Goal: Obtain resource: Download file/media

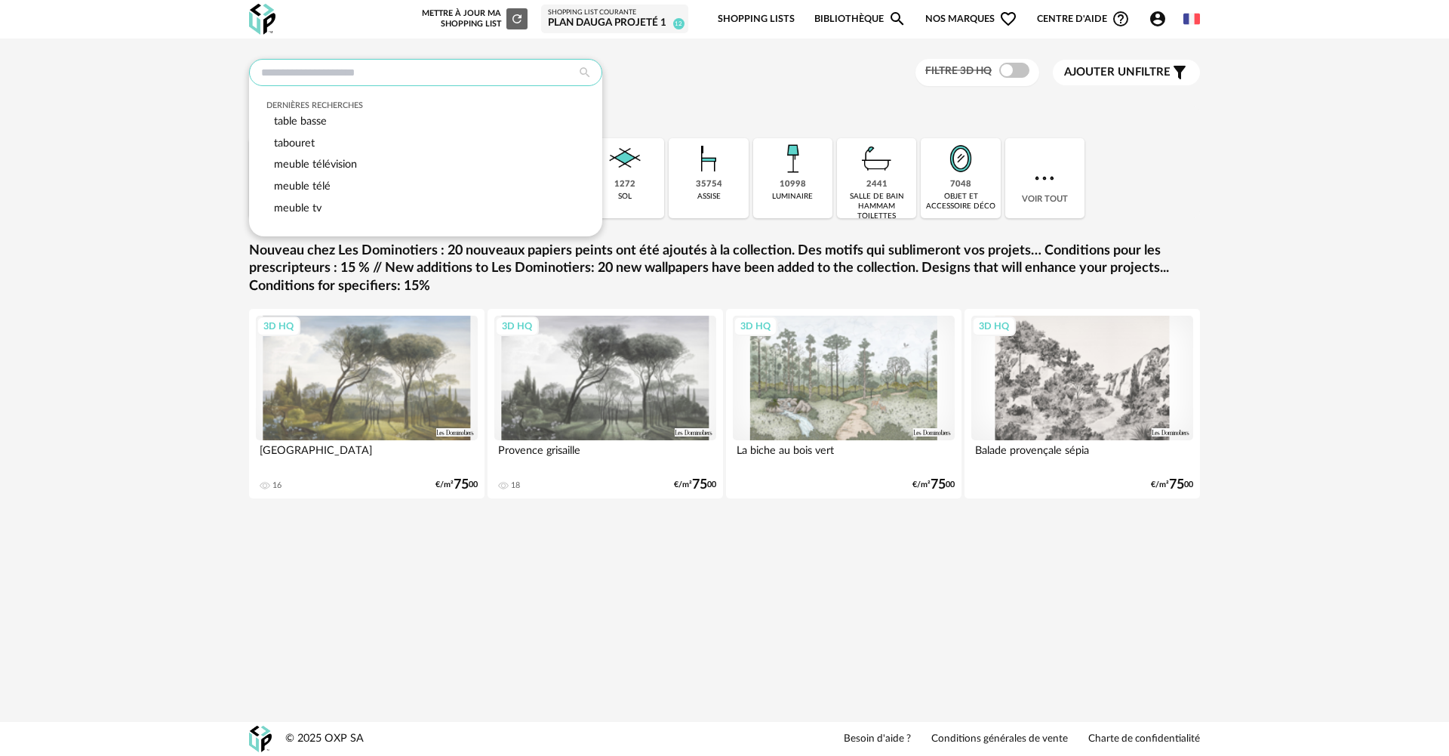
click at [351, 69] on input "text" at bounding box center [425, 72] width 353 height 27
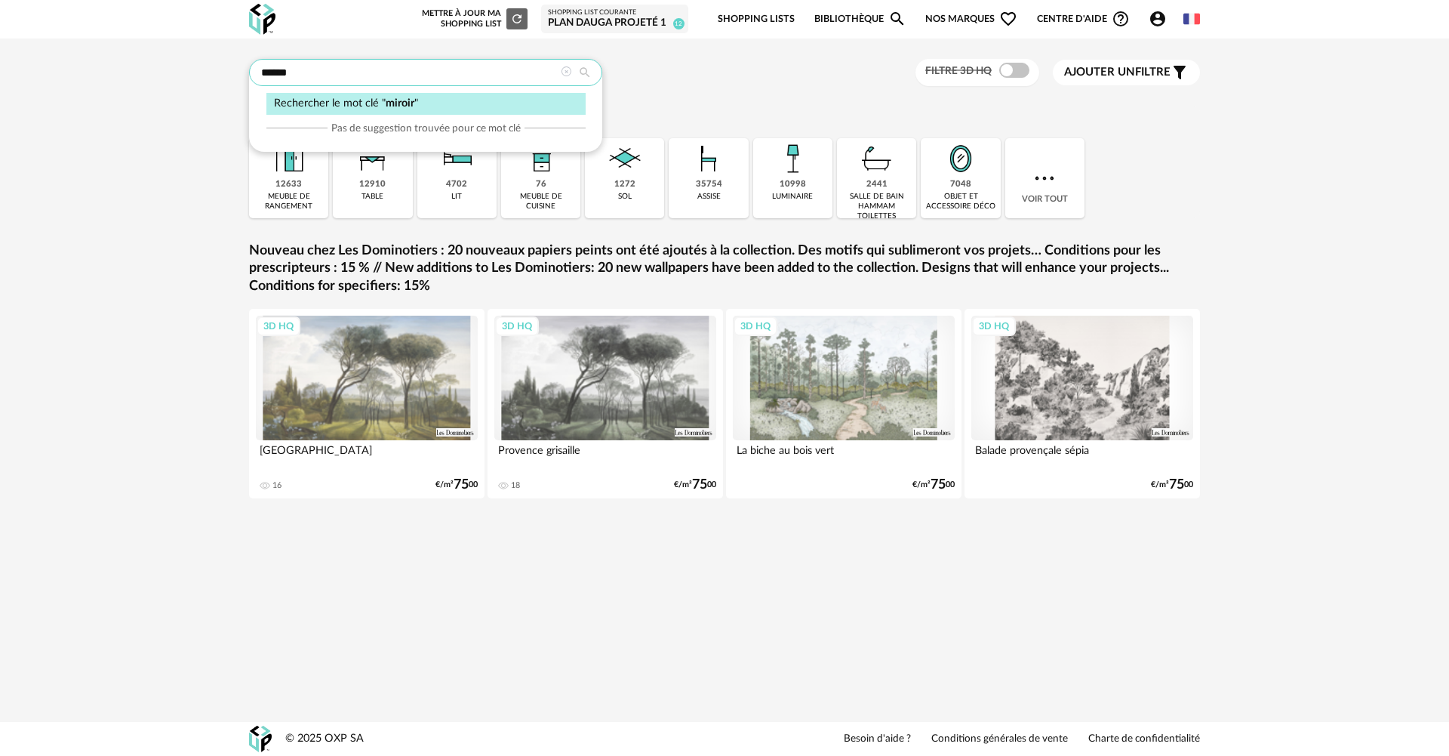
type input "******"
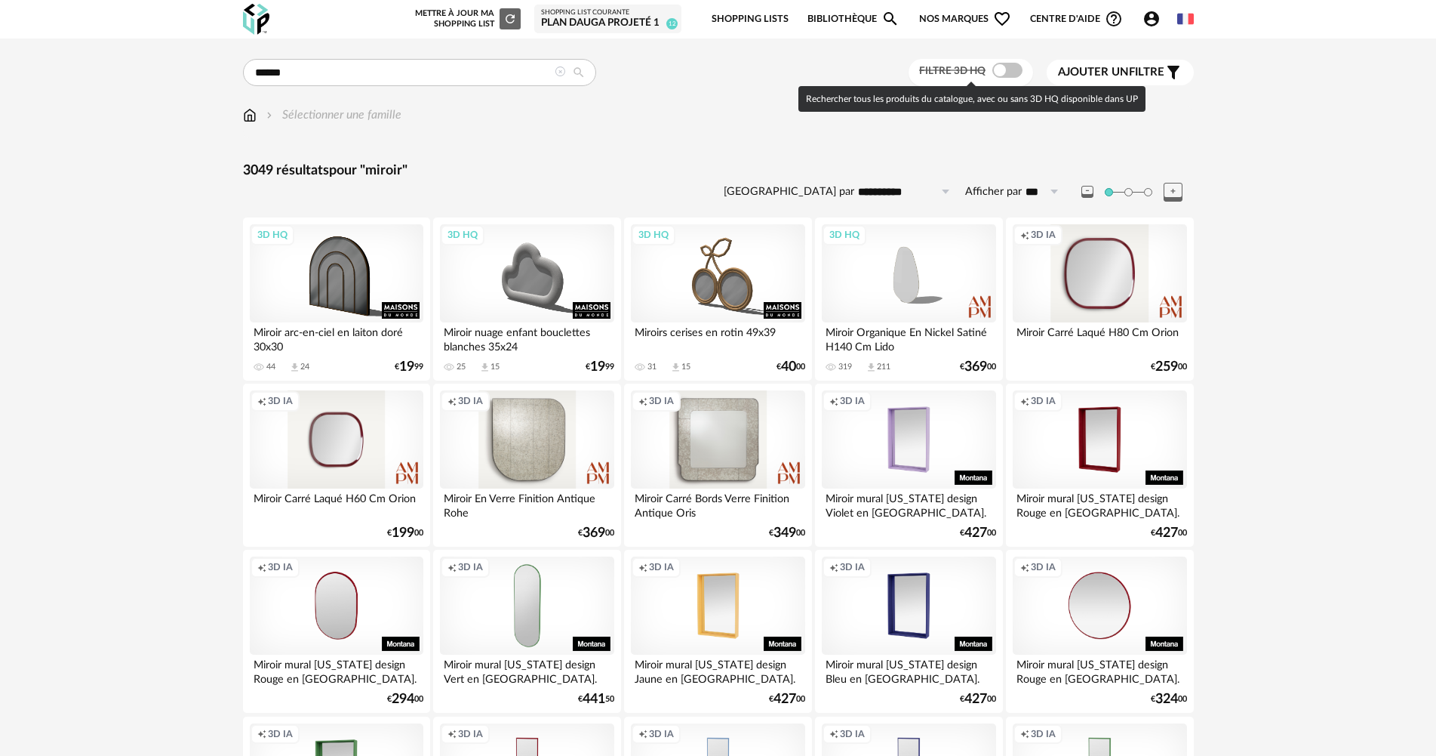
click at [1007, 71] on span at bounding box center [1008, 70] width 30 height 15
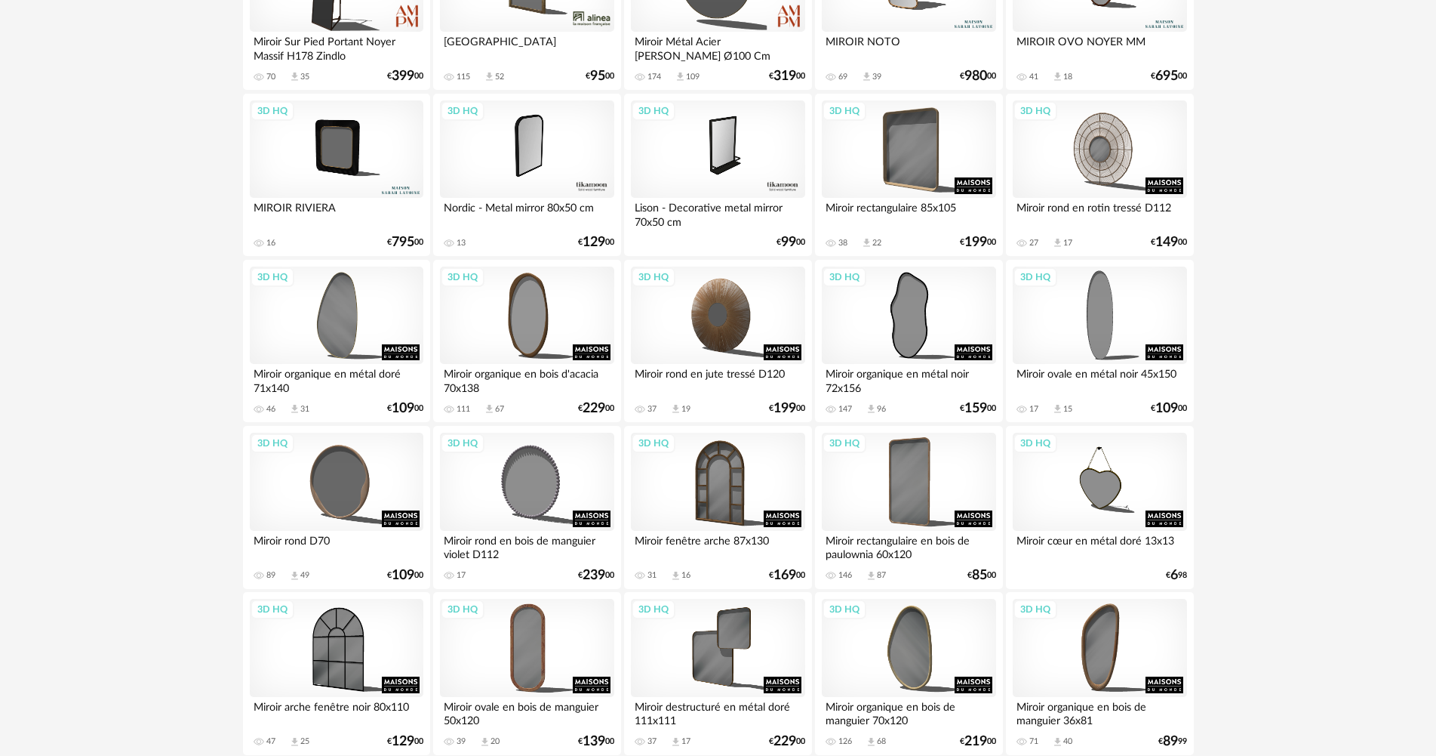
scroll to position [981, 0]
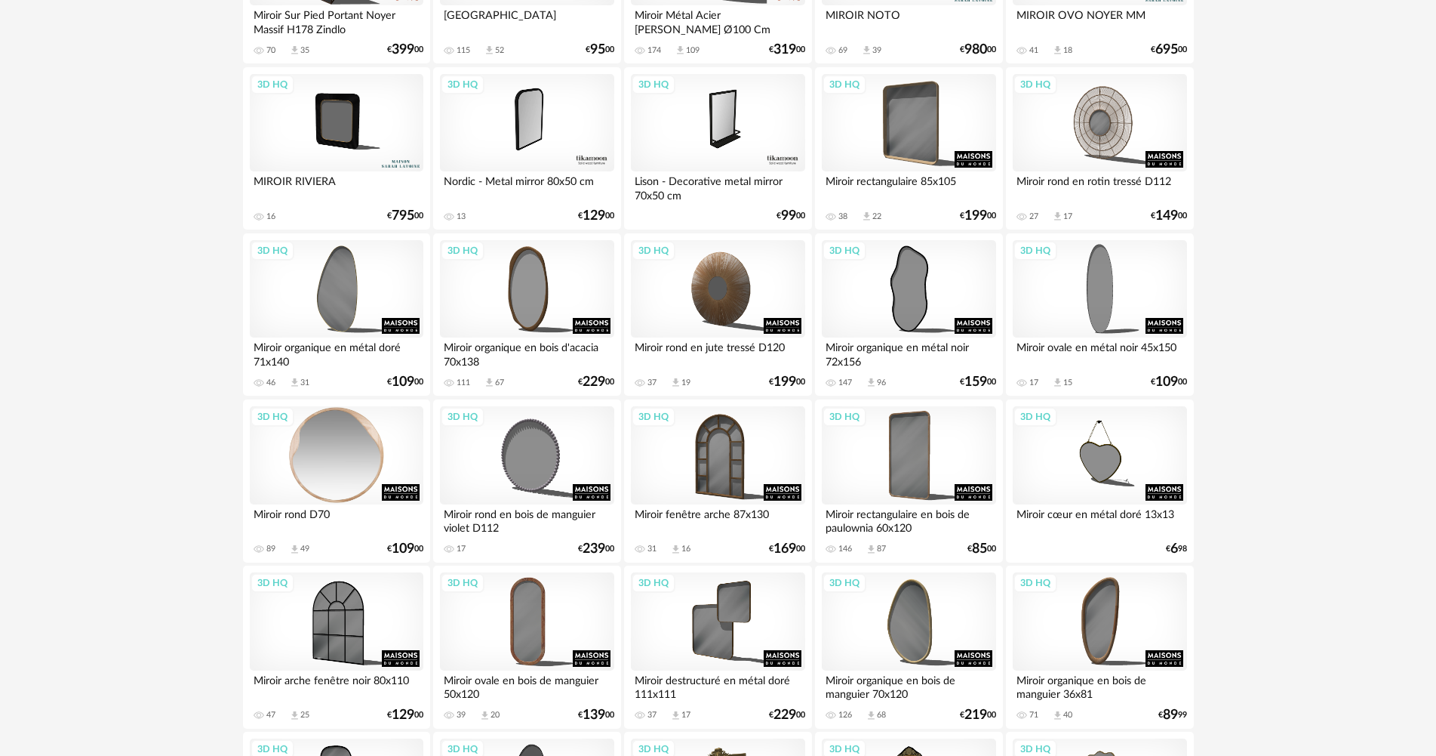
click at [346, 451] on div "3D HQ" at bounding box center [337, 455] width 174 height 98
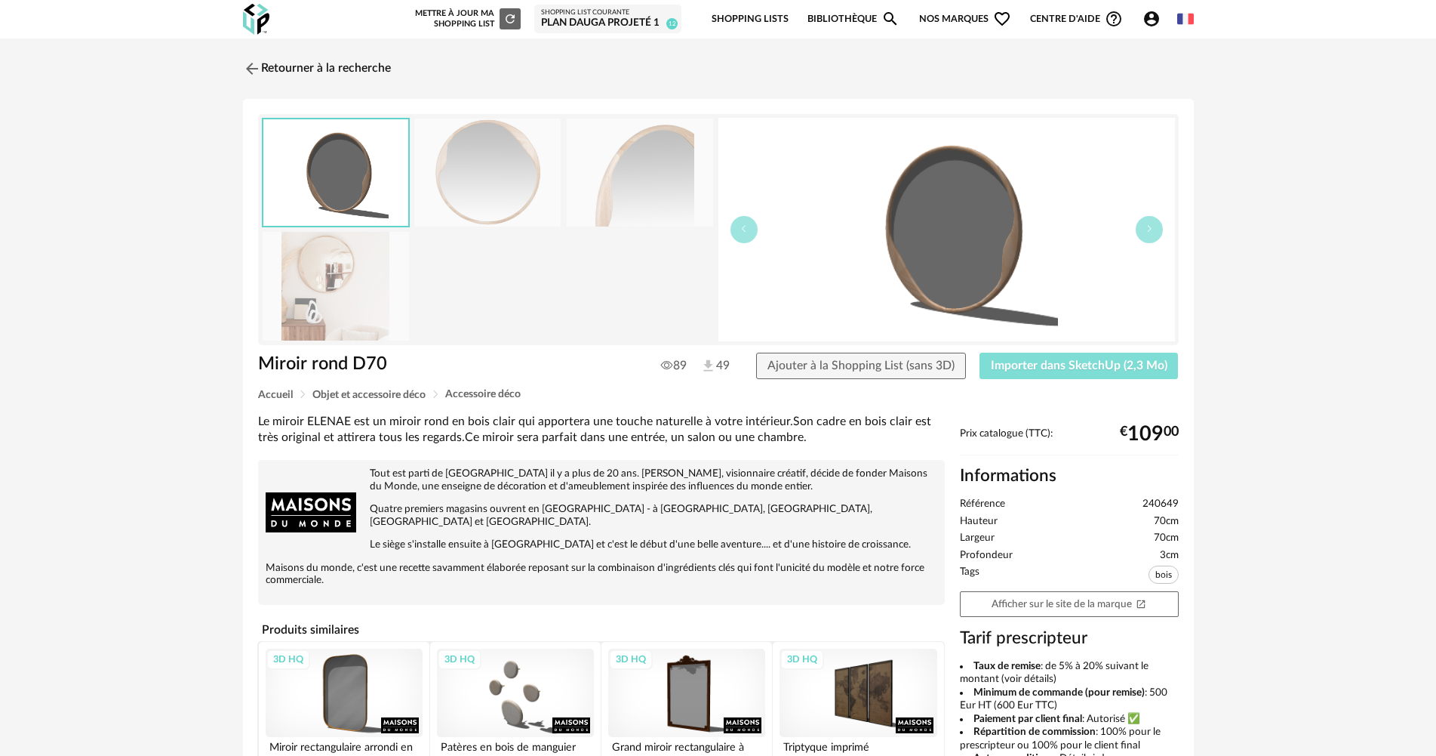
click at [1101, 365] on span "Importer dans SketchUp (2,3 Mo)" at bounding box center [1079, 365] width 177 height 12
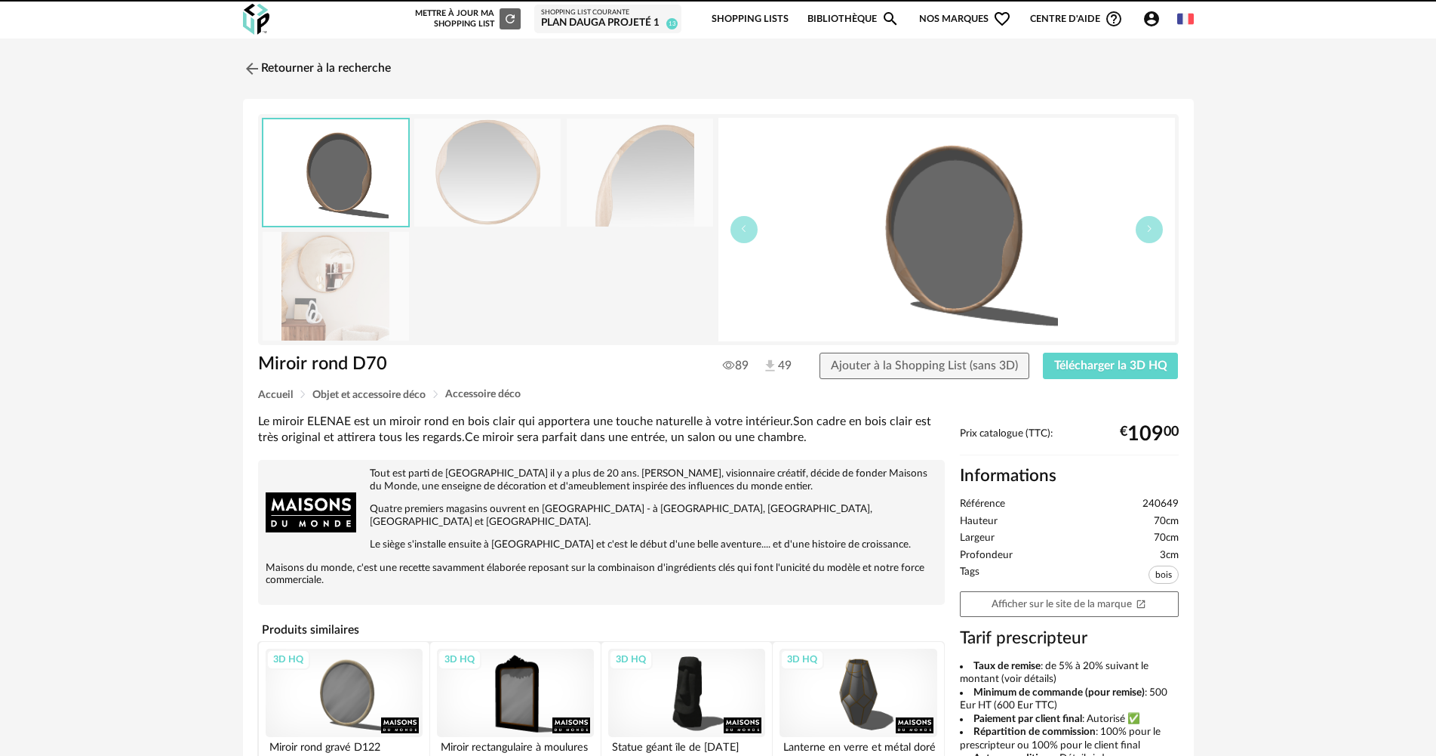
click at [250, 70] on img at bounding box center [252, 69] width 18 height 18
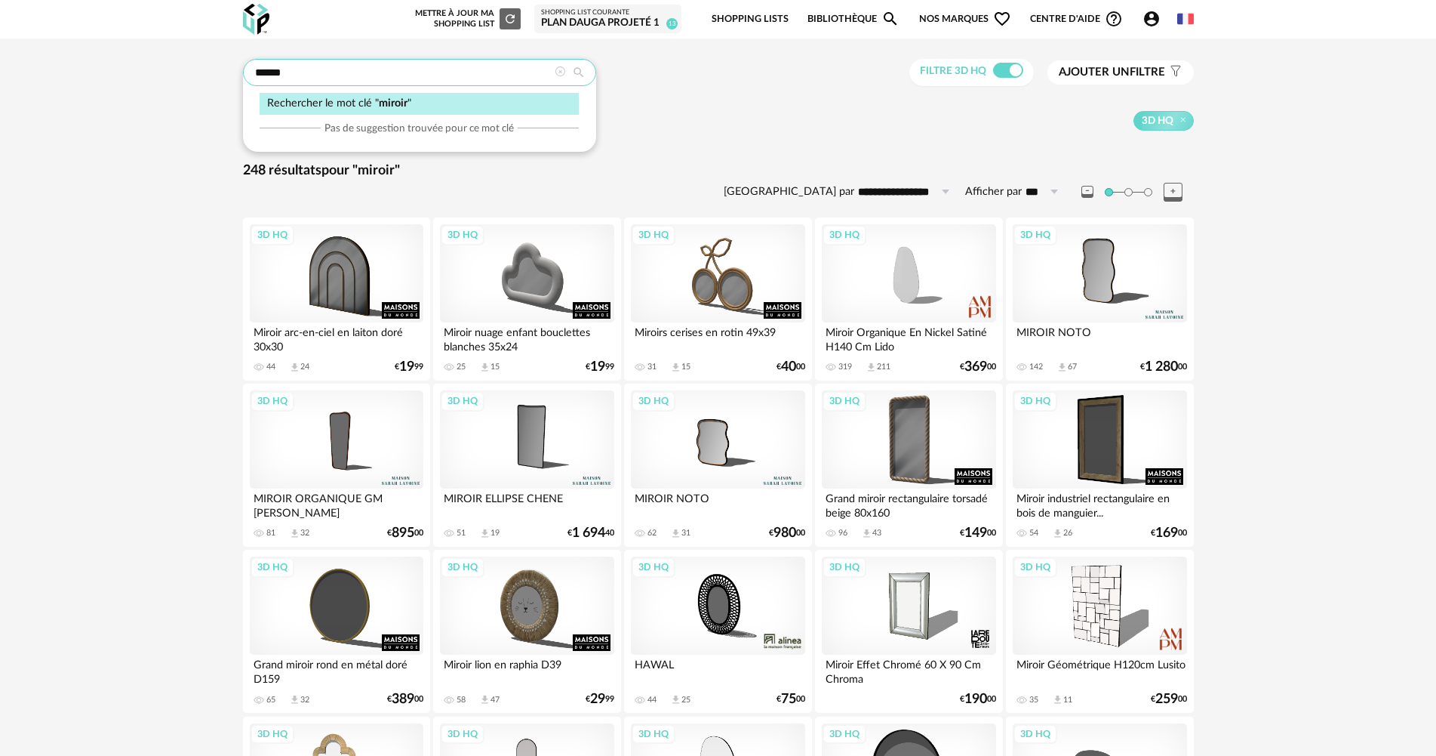
drag, startPoint x: 289, startPoint y: 73, endPoint x: 251, endPoint y: 81, distance: 39.2
click at [251, 81] on input "******" at bounding box center [419, 72] width 353 height 27
type input "*****"
type input "**********"
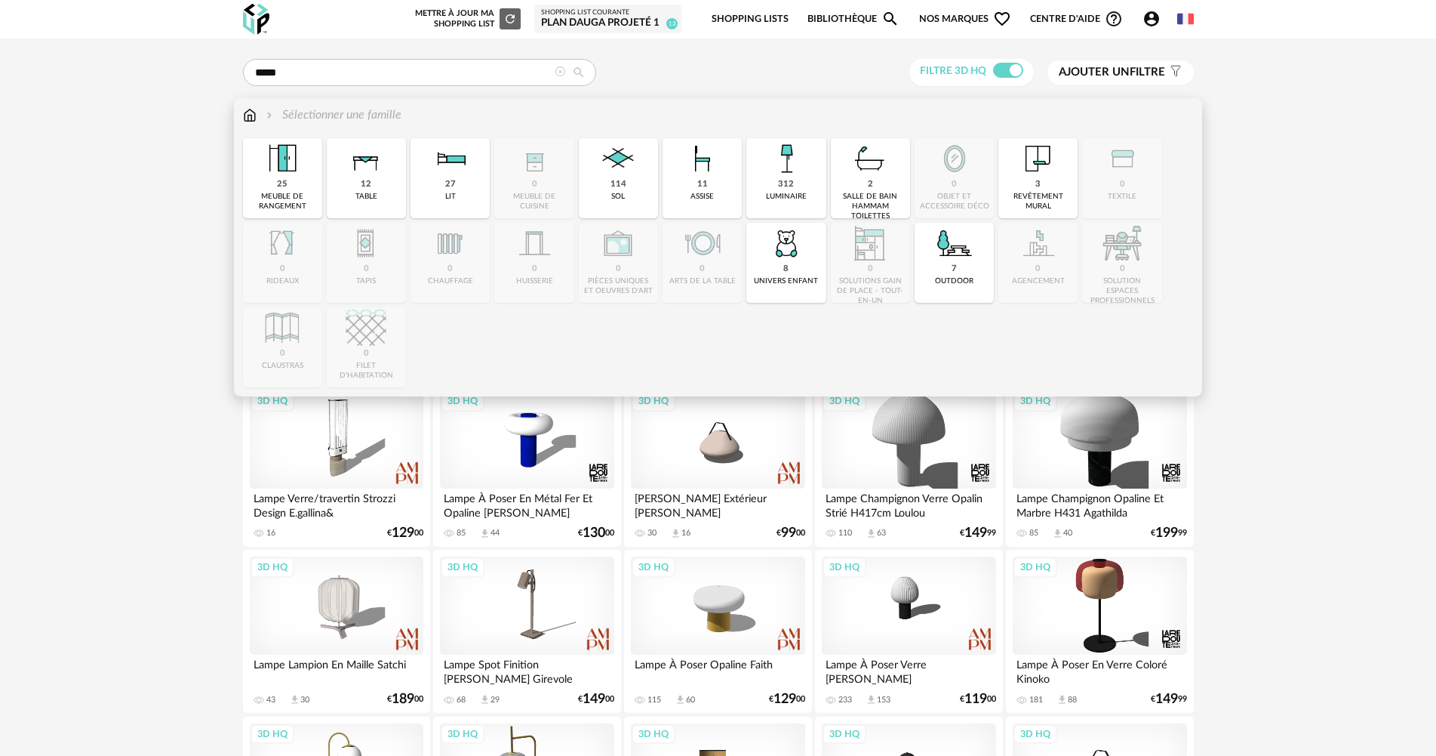
click at [254, 118] on img at bounding box center [250, 114] width 14 height 17
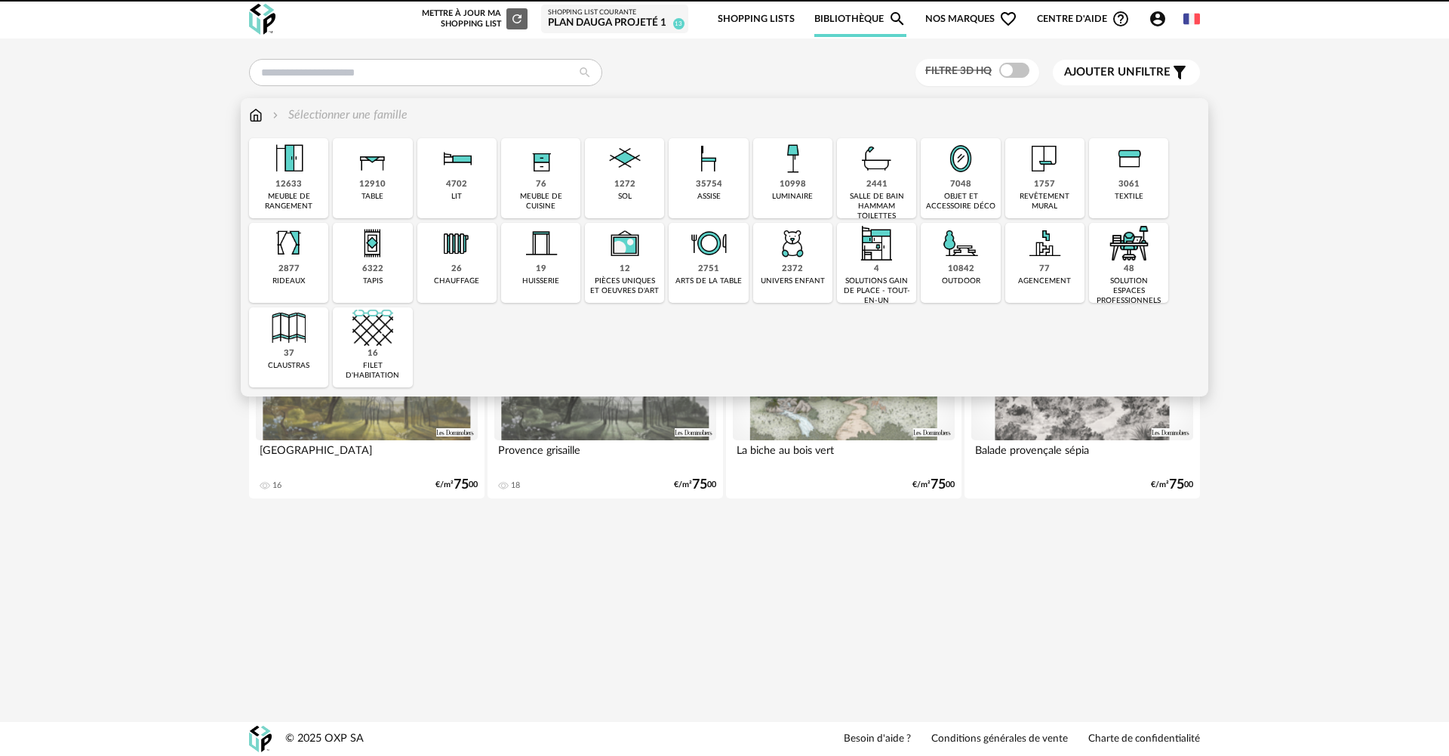
click at [795, 168] on img at bounding box center [792, 158] width 41 height 41
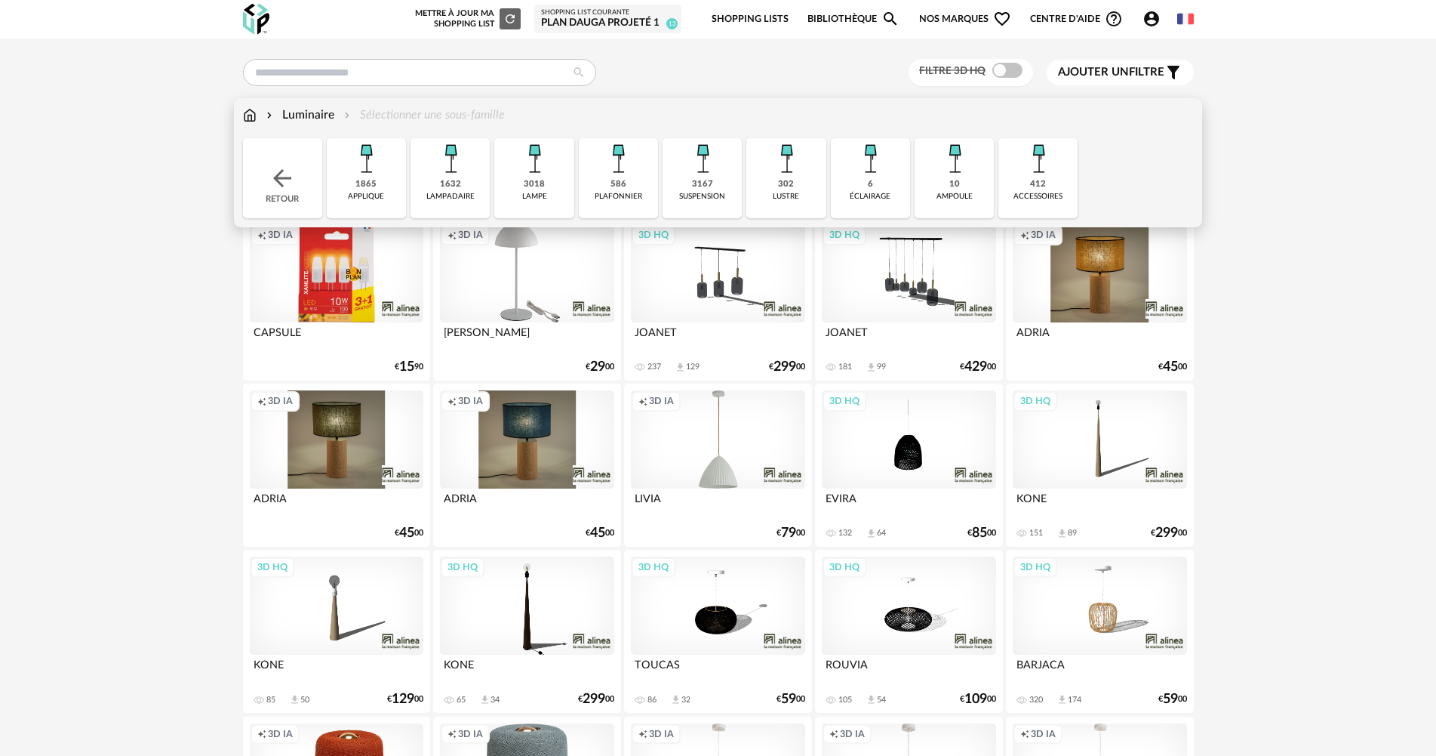
click at [453, 175] on img at bounding box center [450, 158] width 41 height 41
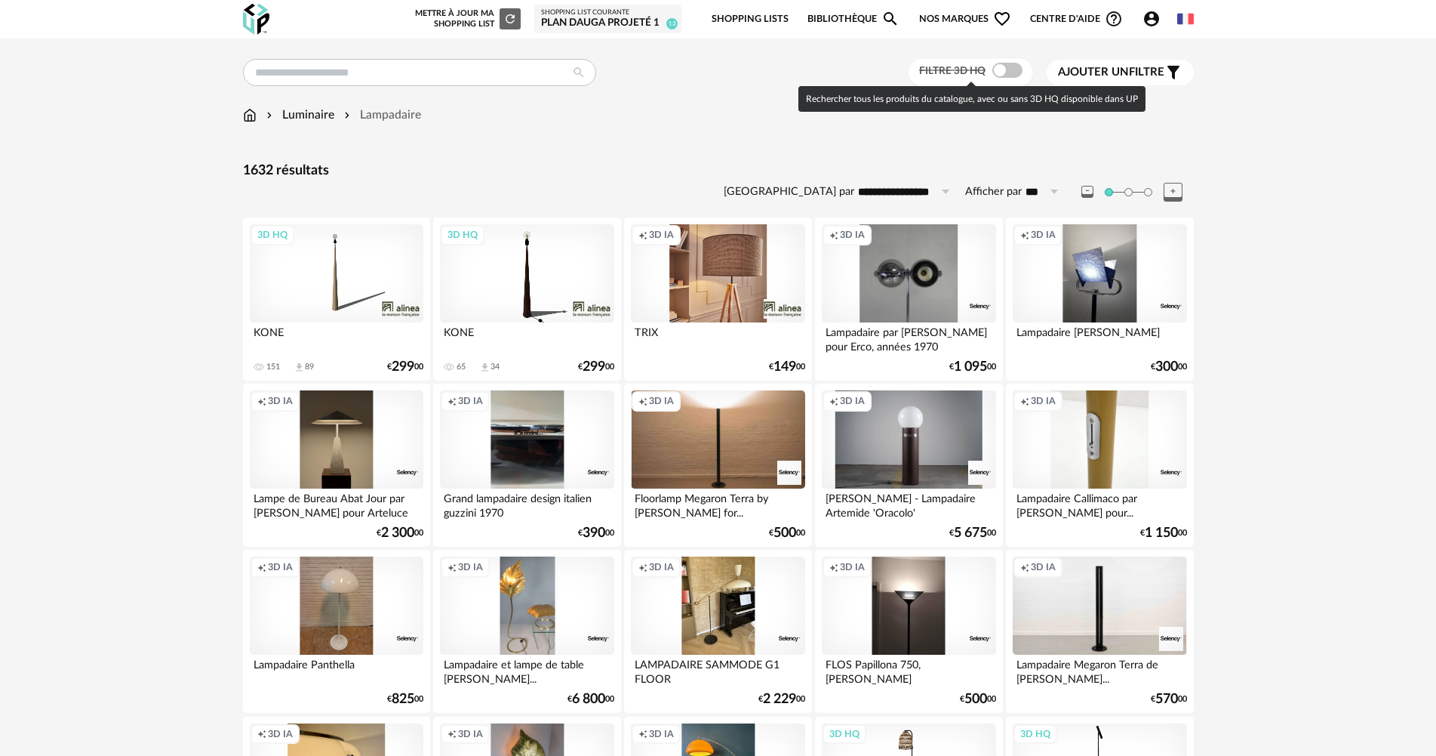
click at [1008, 69] on span at bounding box center [1008, 70] width 30 height 15
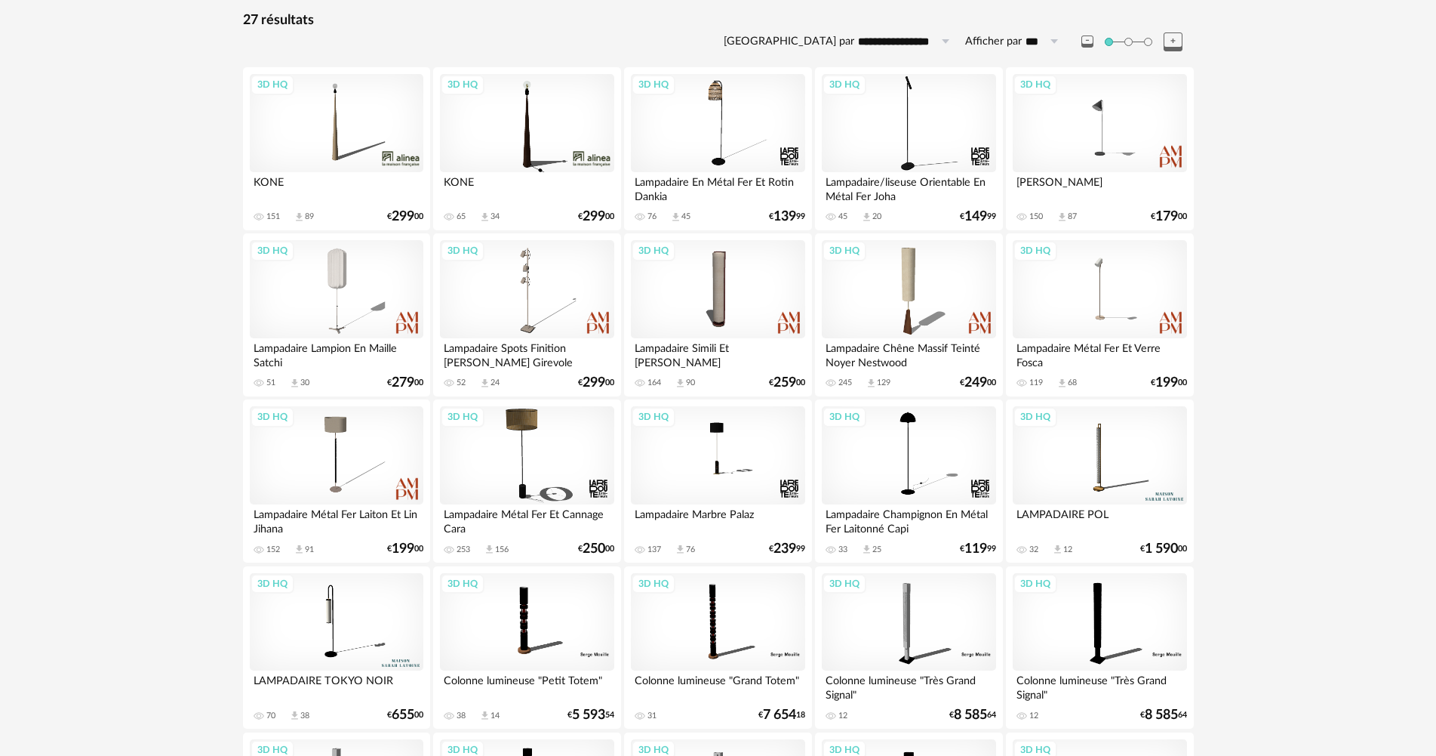
scroll to position [151, 0]
click at [546, 300] on div "3D HQ" at bounding box center [527, 288] width 174 height 98
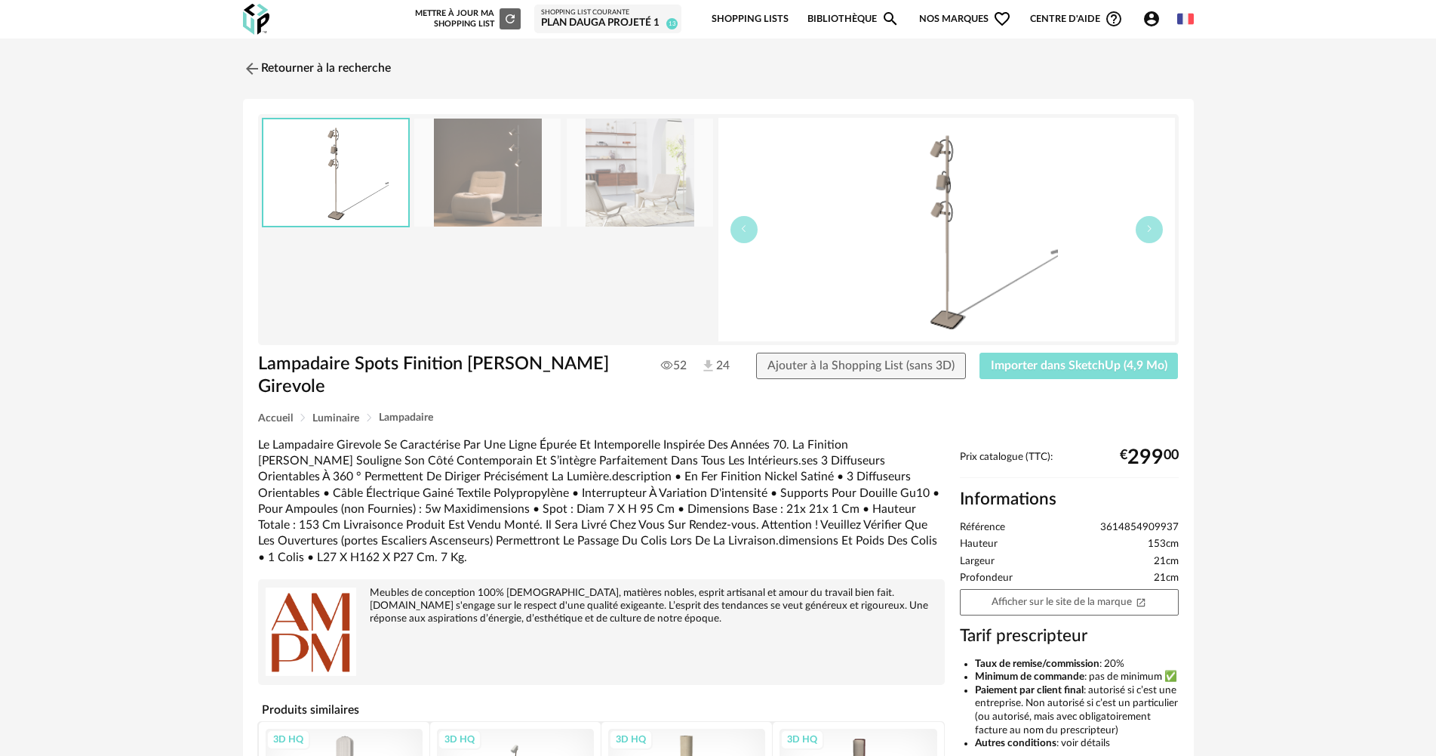
click at [1075, 365] on span "Importer dans SketchUp (4,9 Mo)" at bounding box center [1079, 365] width 177 height 12
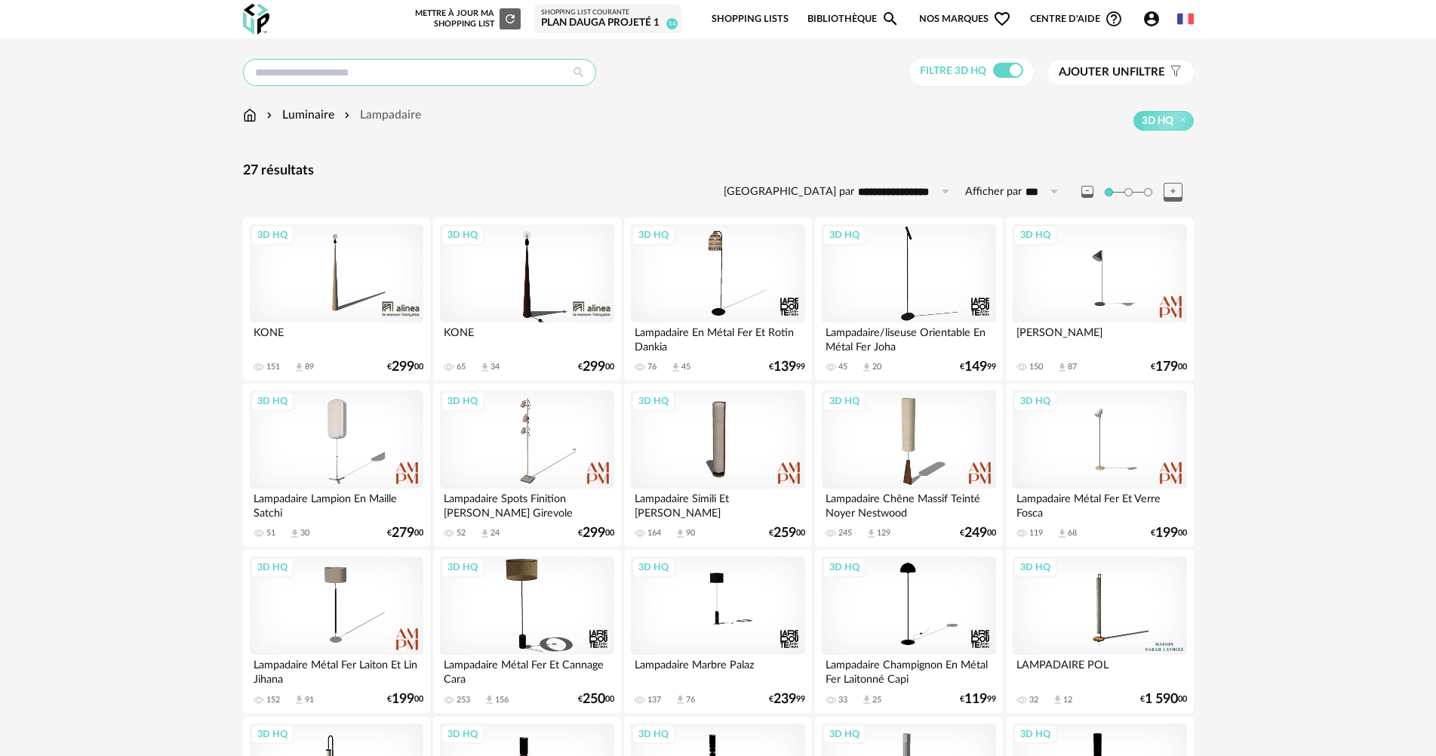
click at [266, 66] on input "text" at bounding box center [419, 72] width 353 height 27
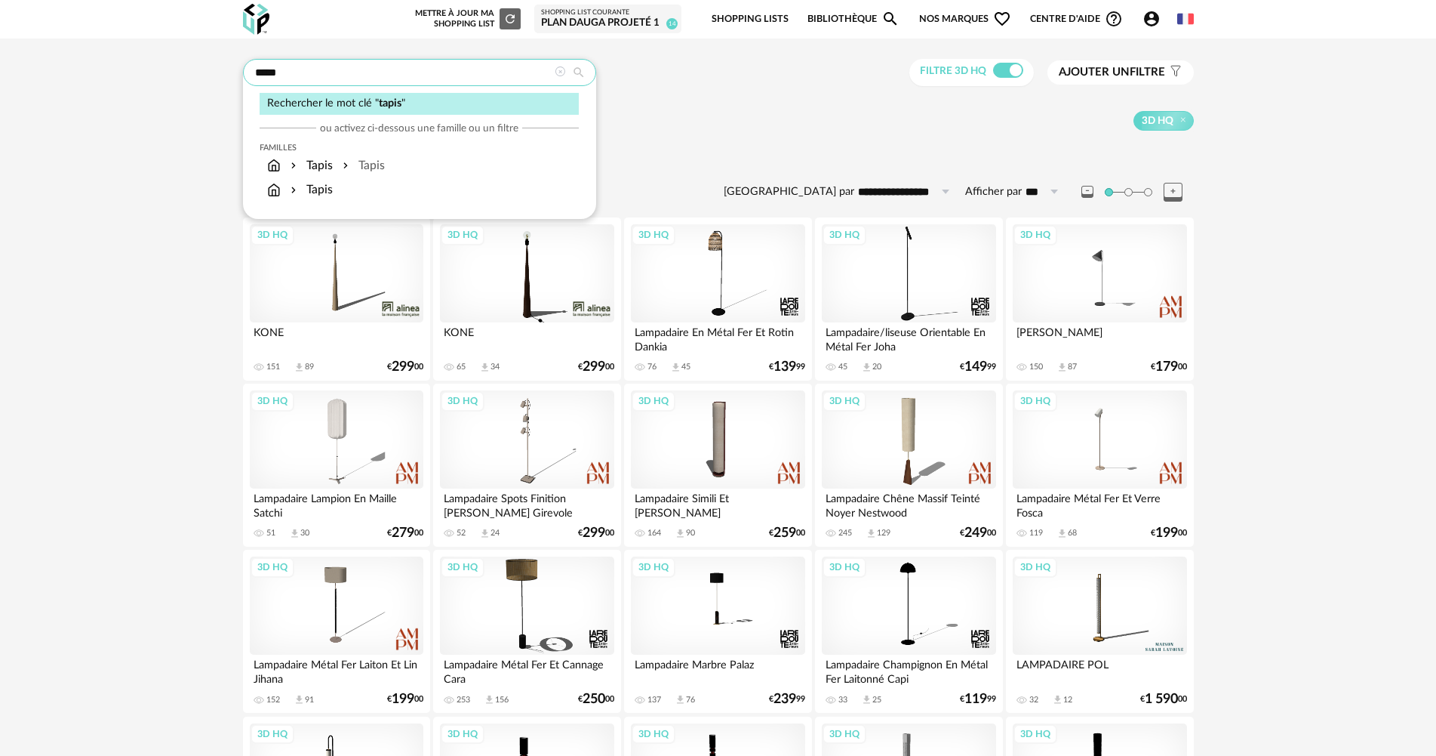
type input "*****"
type input "**********"
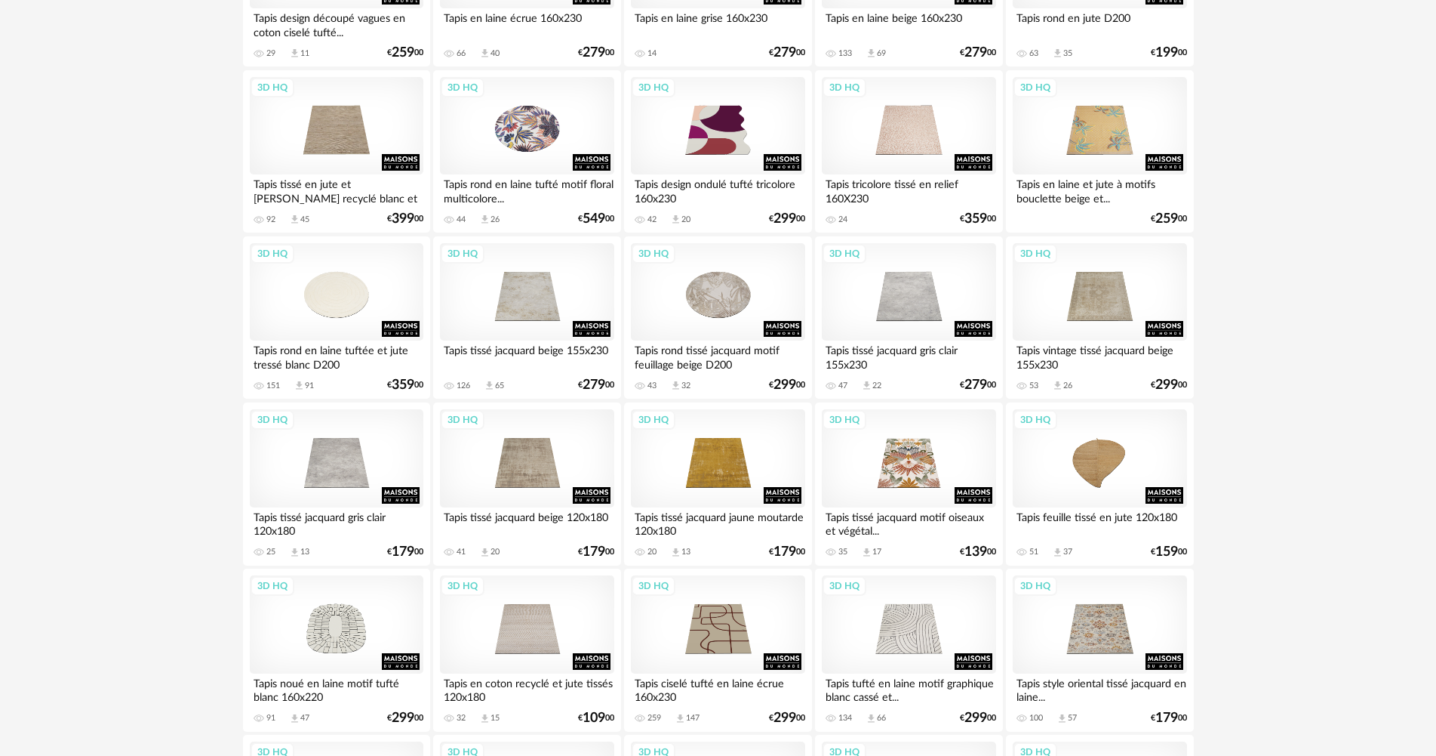
scroll to position [981, 0]
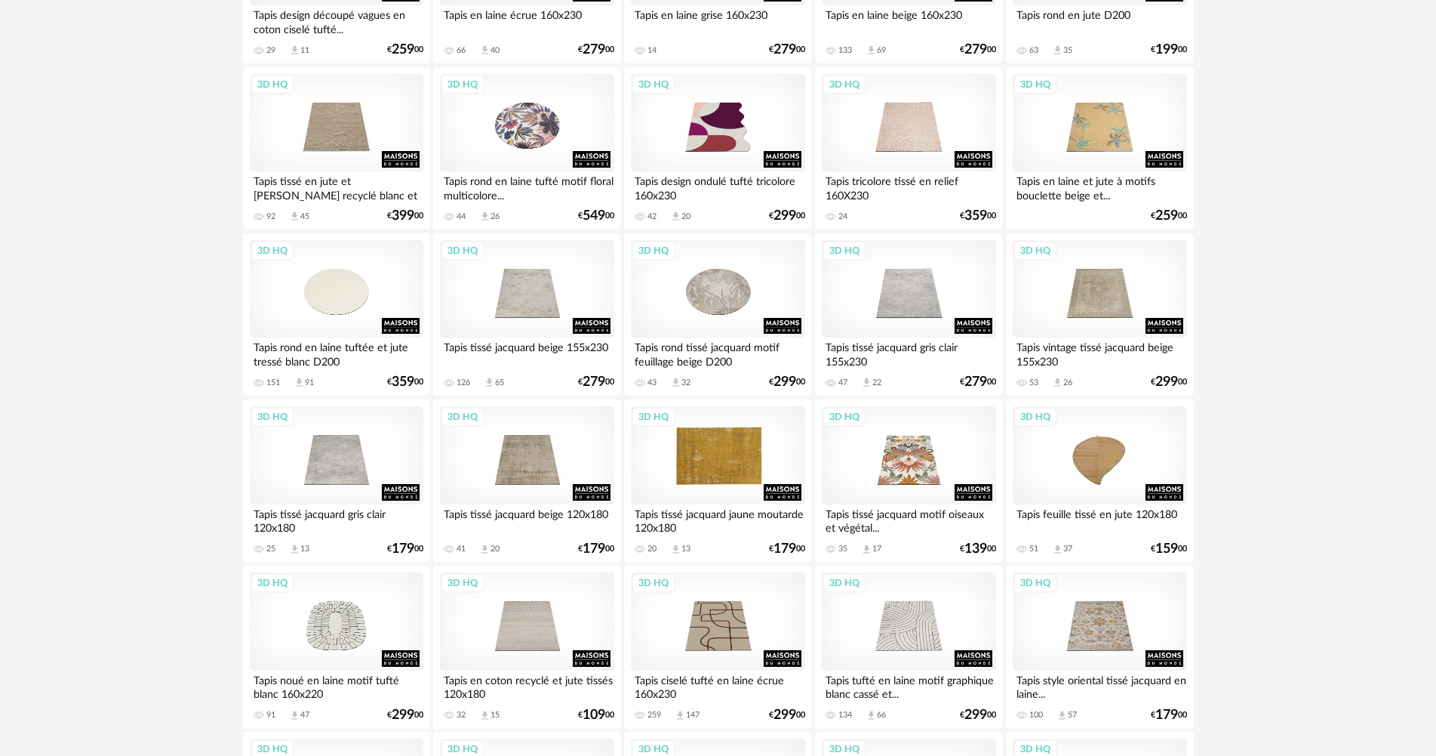
click at [698, 457] on div "3D HQ" at bounding box center [718, 455] width 174 height 98
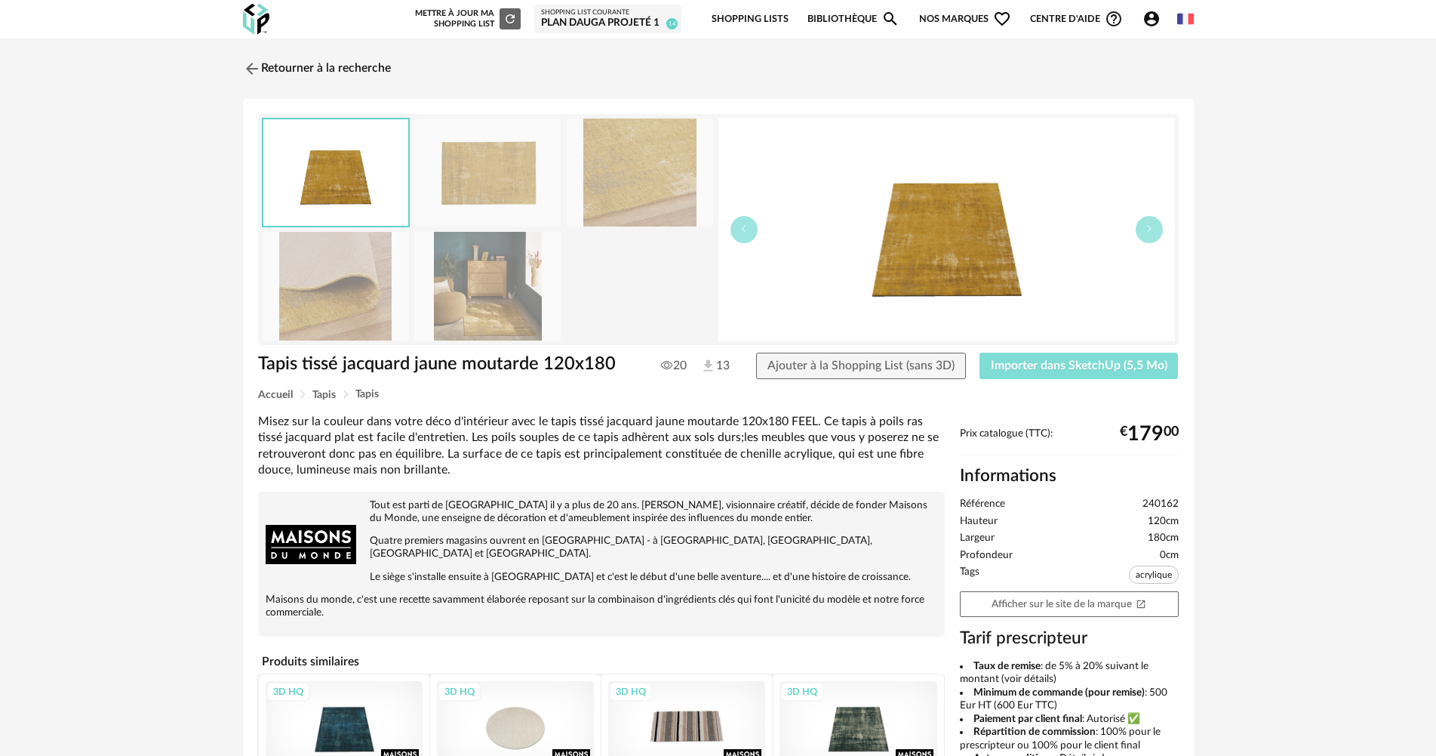
click at [1116, 360] on span "Importer dans SketchUp (5,5 Mo)" at bounding box center [1079, 365] width 177 height 12
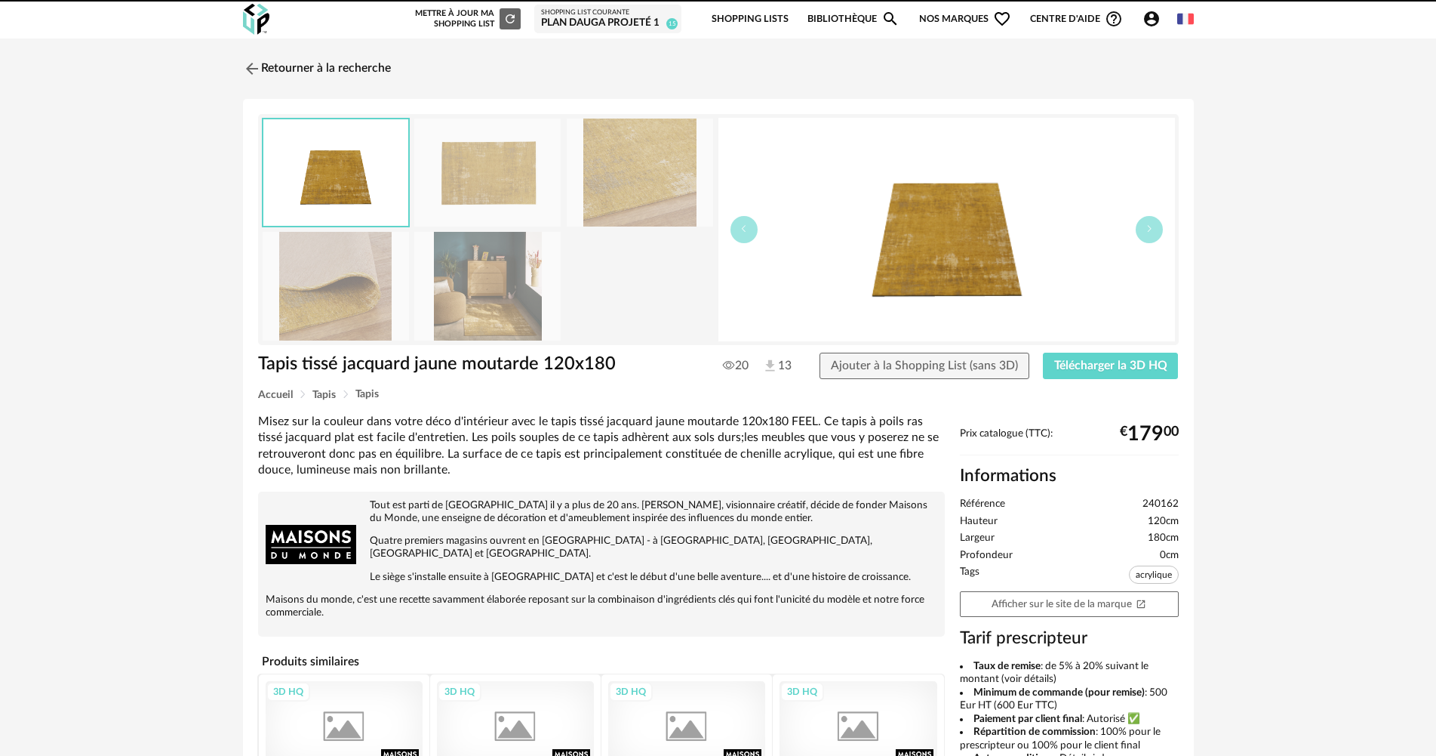
click at [256, 70] on img at bounding box center [252, 69] width 18 height 18
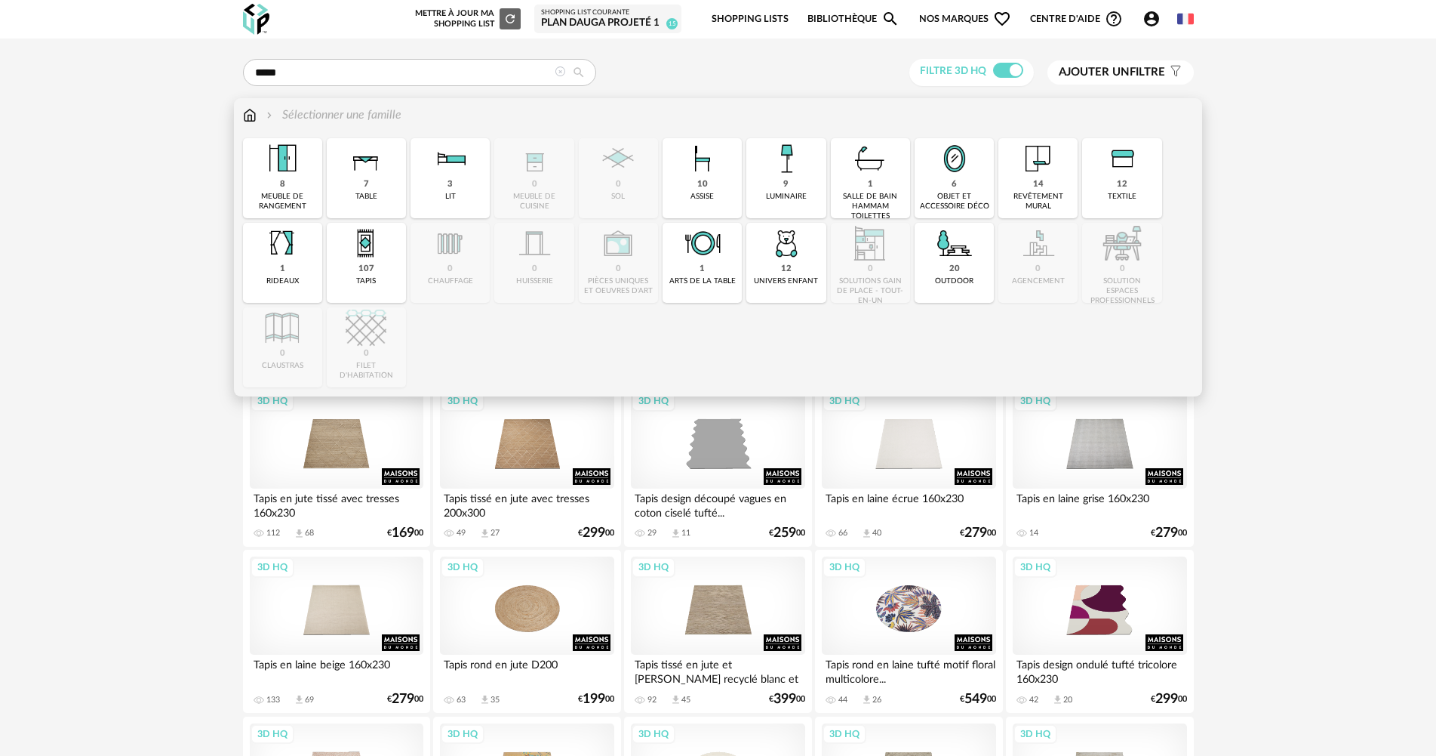
click at [250, 118] on img at bounding box center [250, 114] width 14 height 17
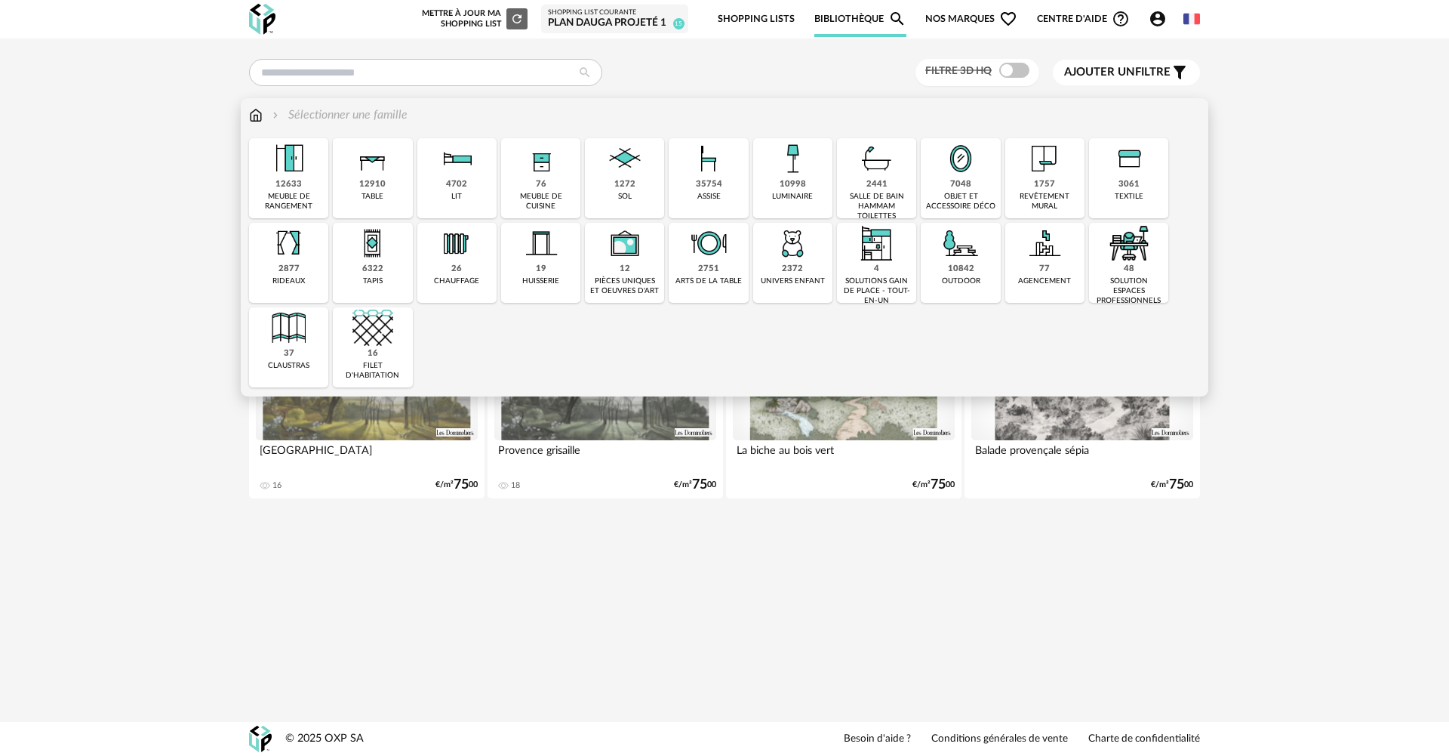
click at [287, 270] on div "2877" at bounding box center [289, 268] width 21 height 11
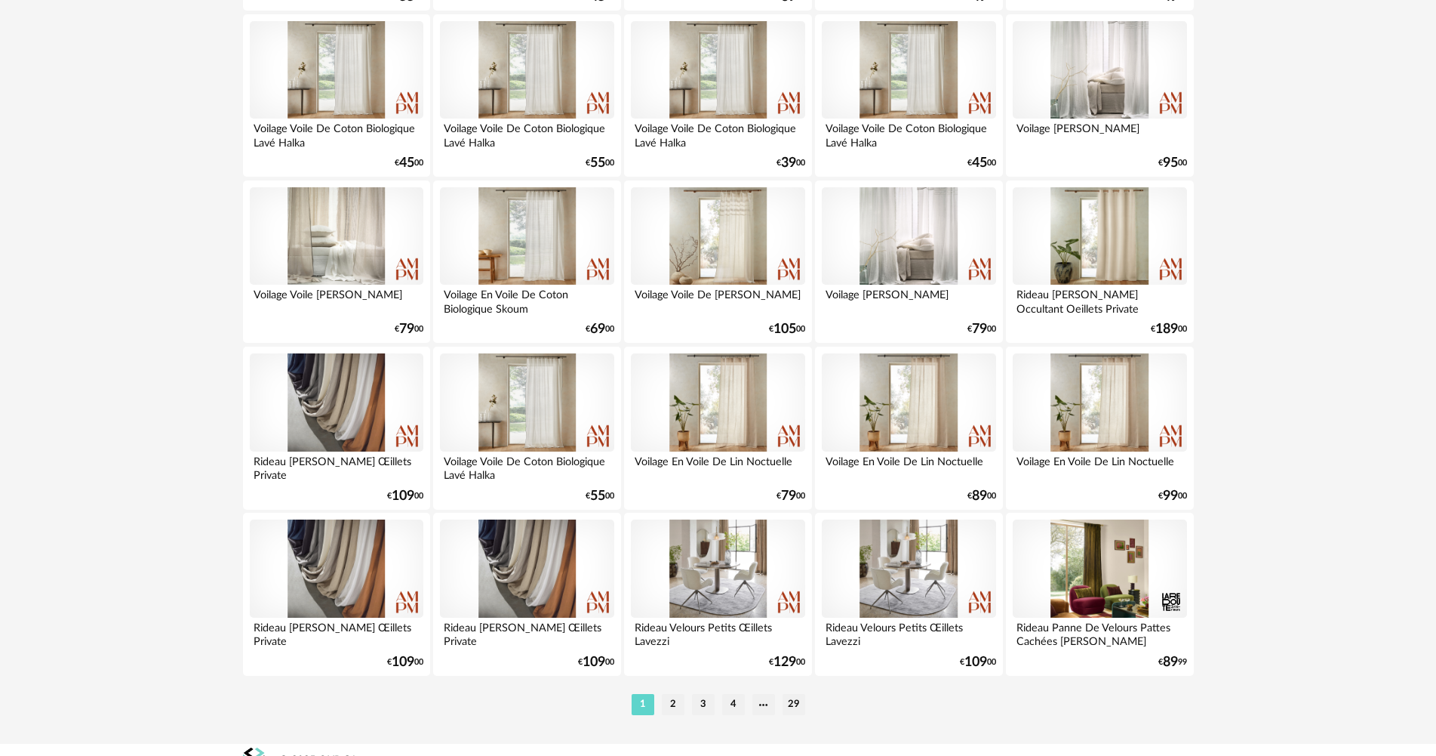
scroll to position [2883, 0]
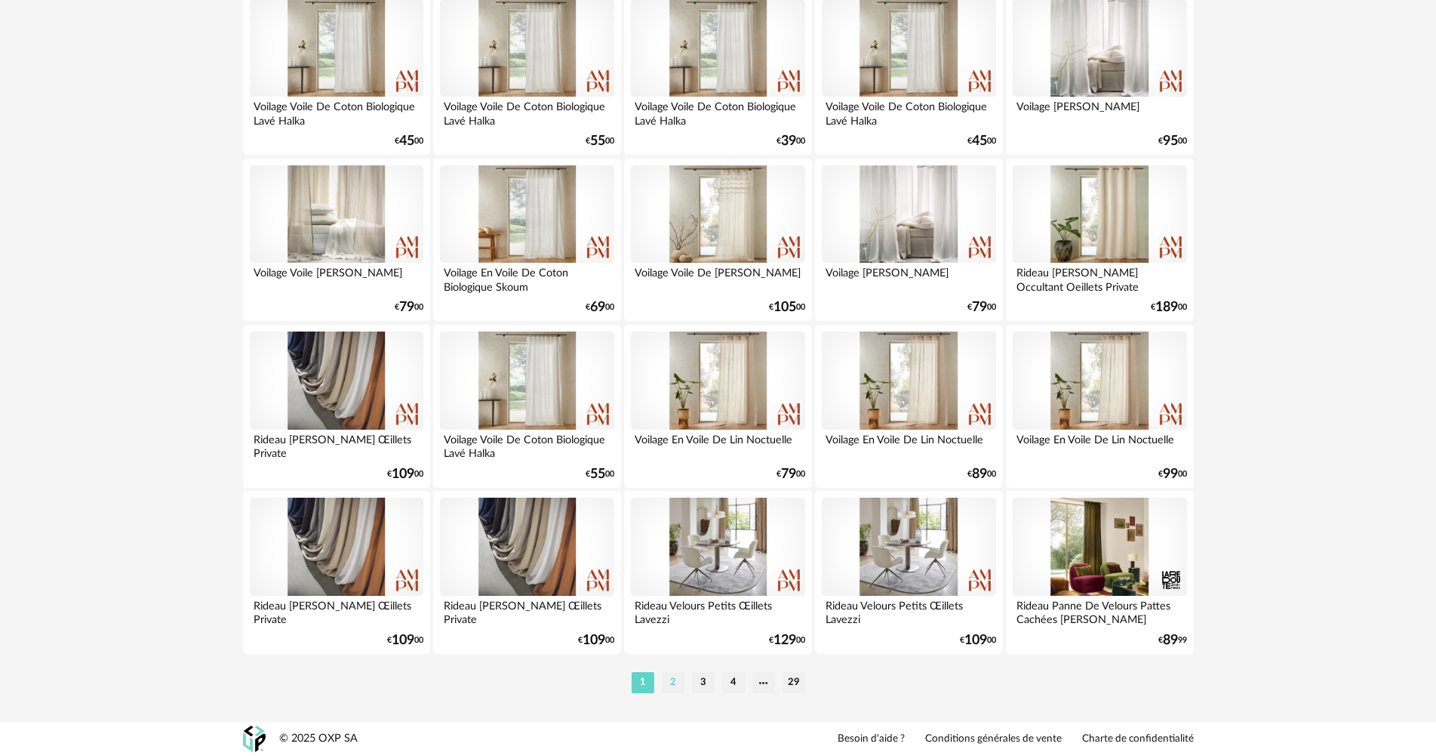
click at [668, 679] on li "2" at bounding box center [673, 682] width 23 height 21
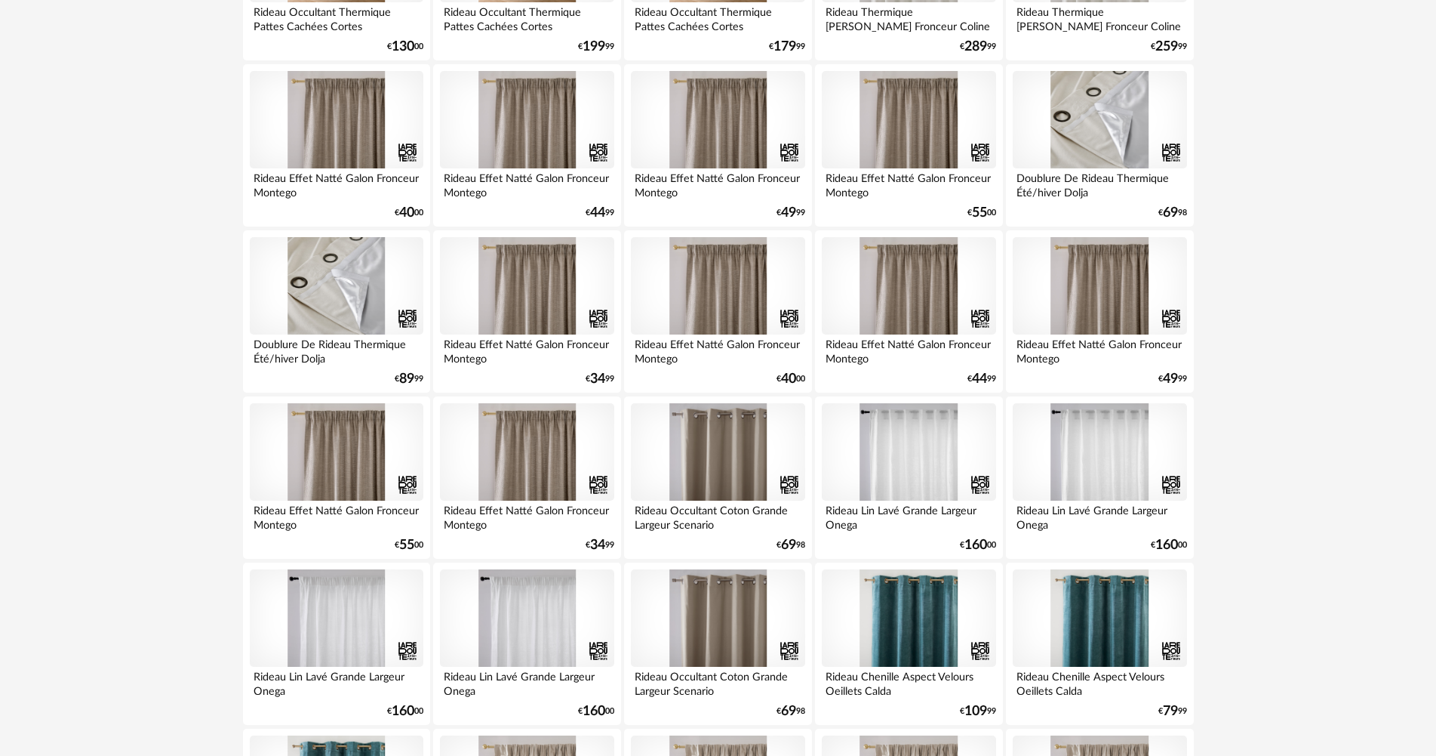
scroll to position [679, 0]
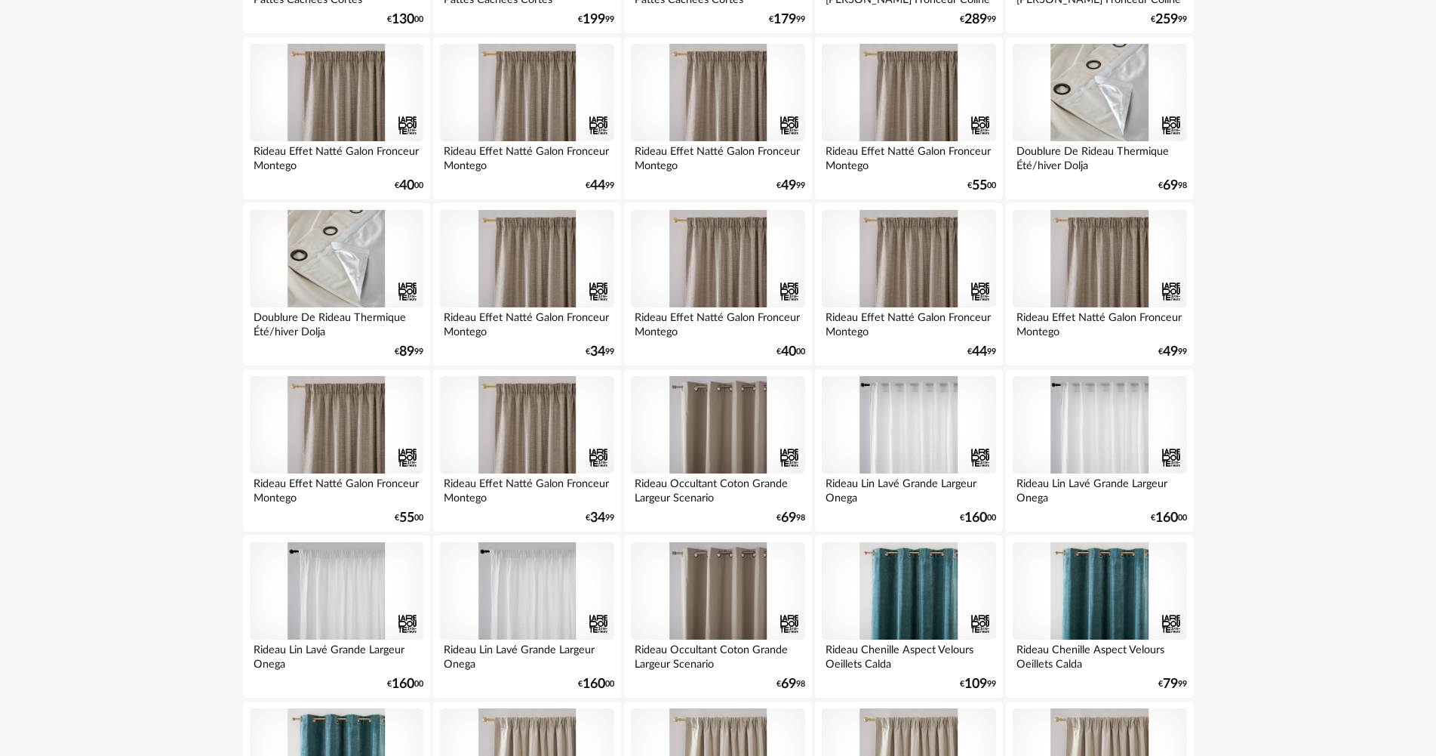
click at [696, 426] on div at bounding box center [718, 425] width 174 height 98
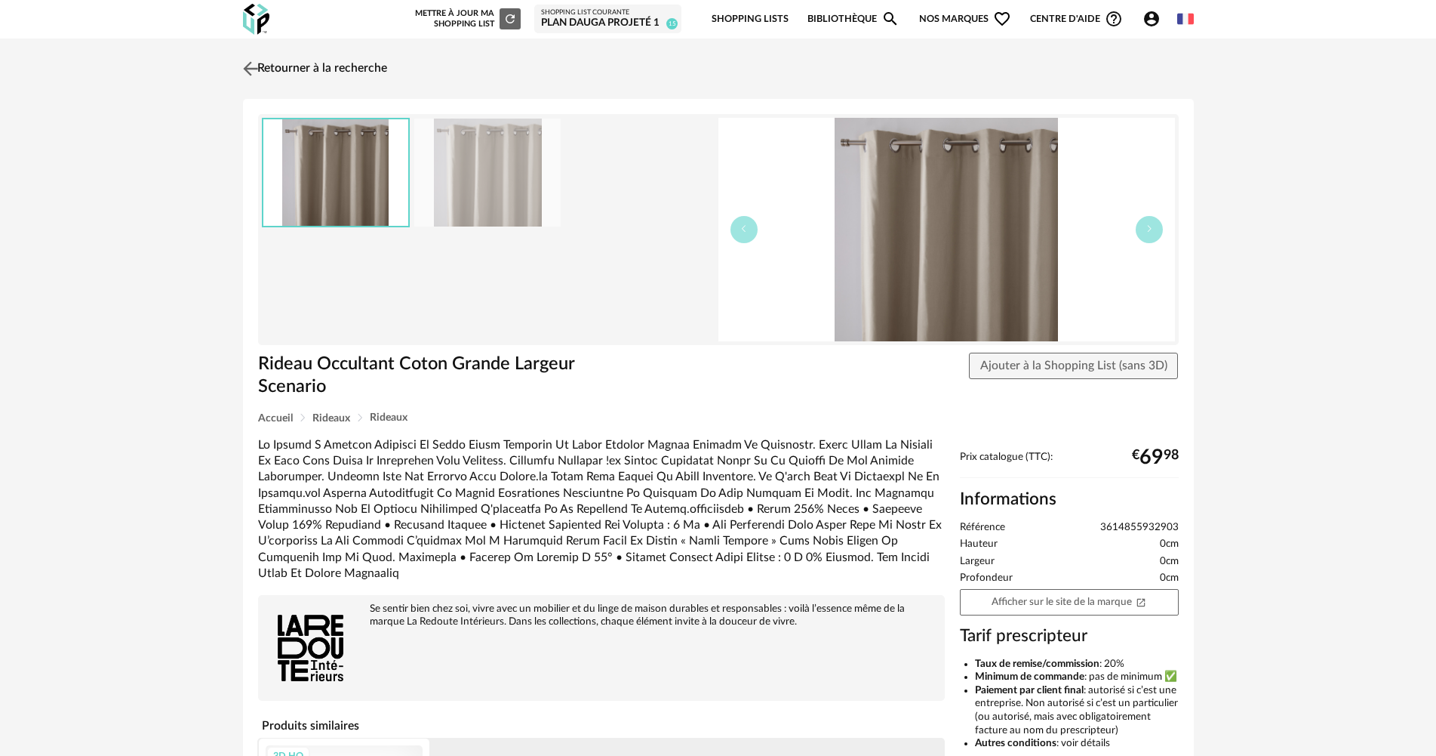
click at [250, 68] on img at bounding box center [250, 68] width 22 height 22
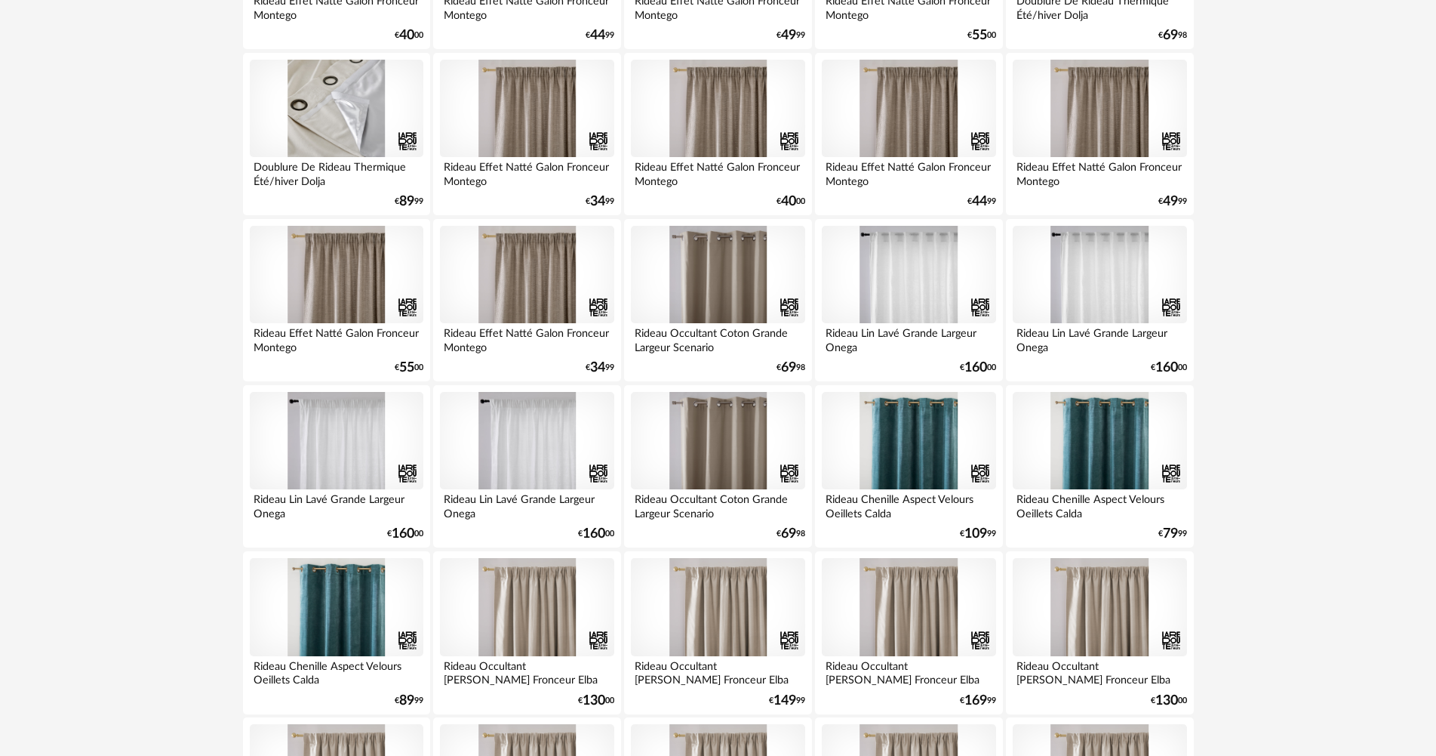
scroll to position [830, 0]
click at [722, 436] on div at bounding box center [718, 440] width 174 height 98
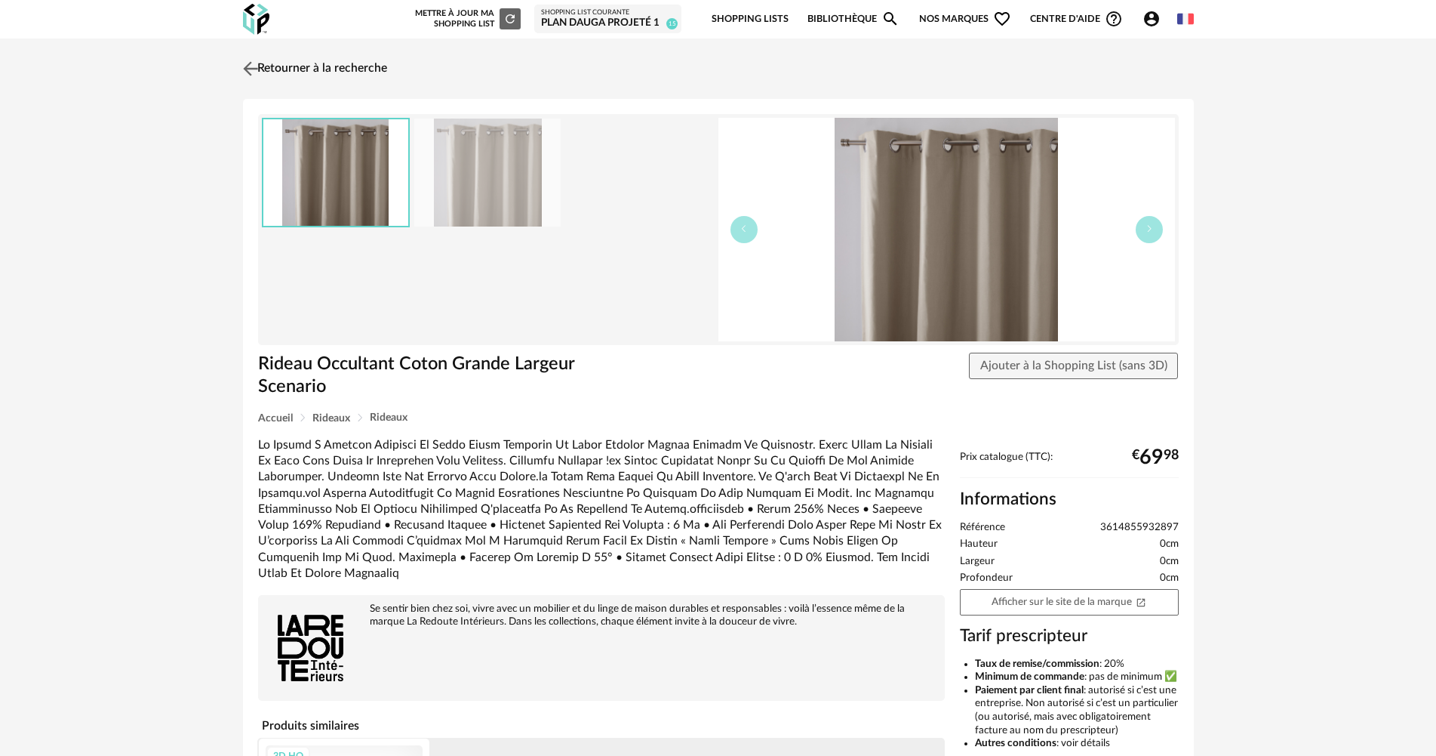
click at [247, 65] on img at bounding box center [250, 68] width 22 height 22
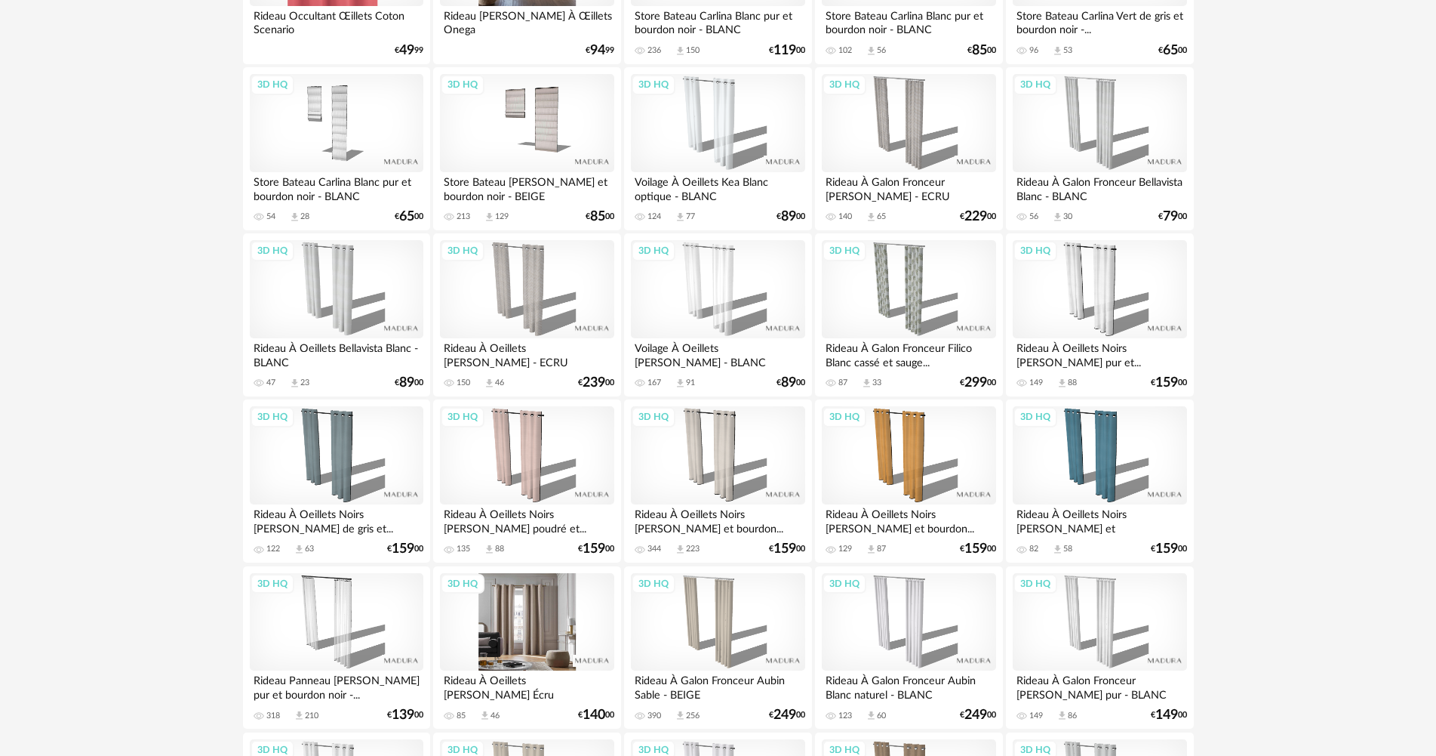
scroll to position [1887, 0]
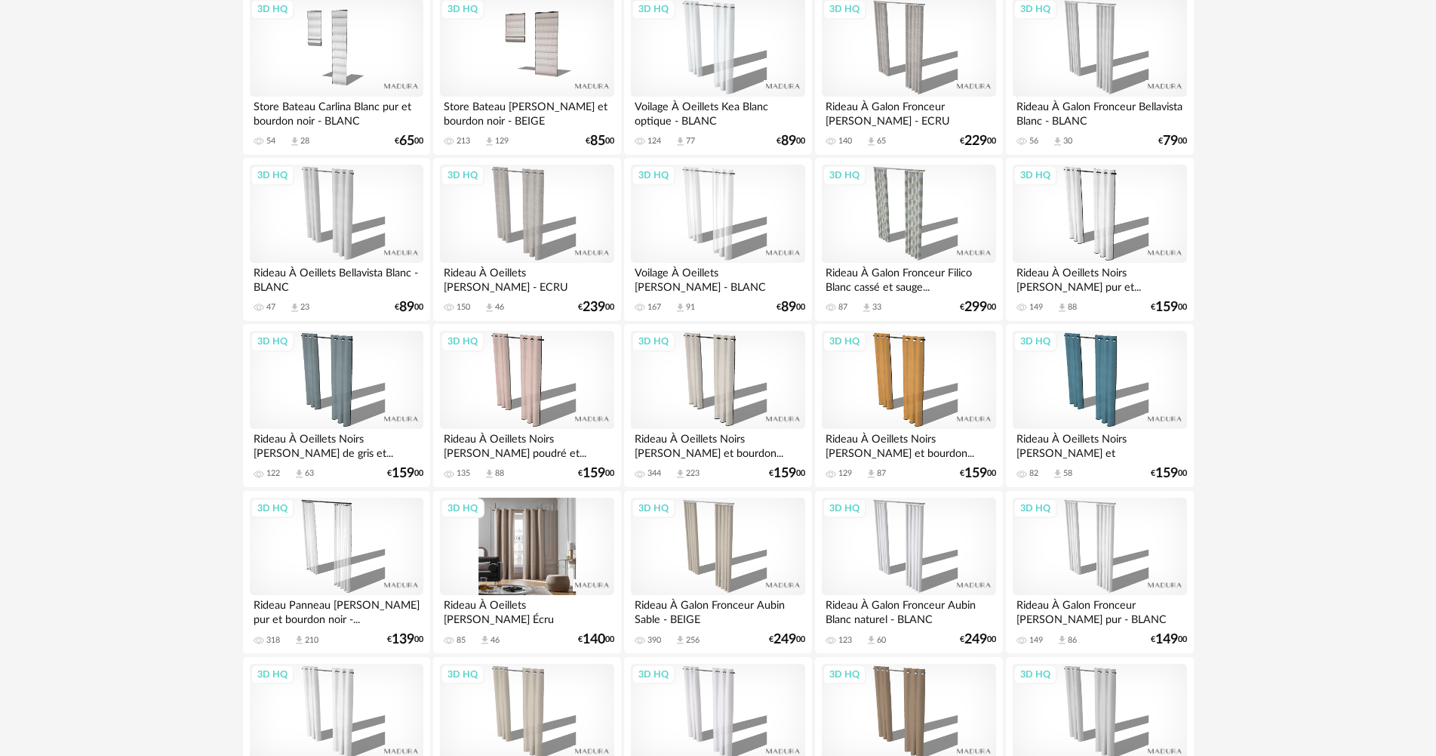
click at [529, 526] on div "3D HQ" at bounding box center [527, 546] width 174 height 98
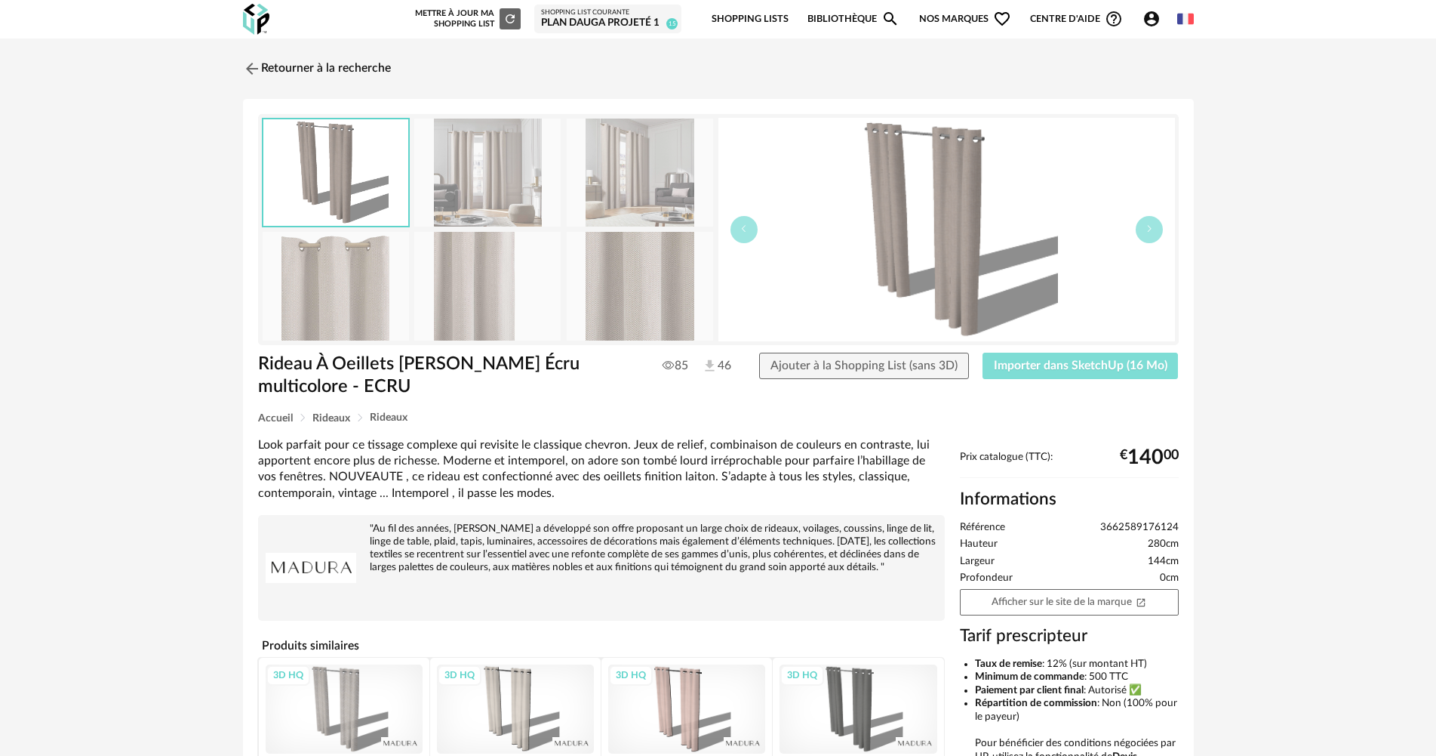
click at [1085, 368] on span "Importer dans SketchUp (16 Mo)" at bounding box center [1081, 365] width 174 height 12
click at [1079, 368] on span "Importer dans SketchUp (16 Mo)" at bounding box center [1081, 365] width 174 height 12
click at [258, 64] on img at bounding box center [250, 68] width 22 height 22
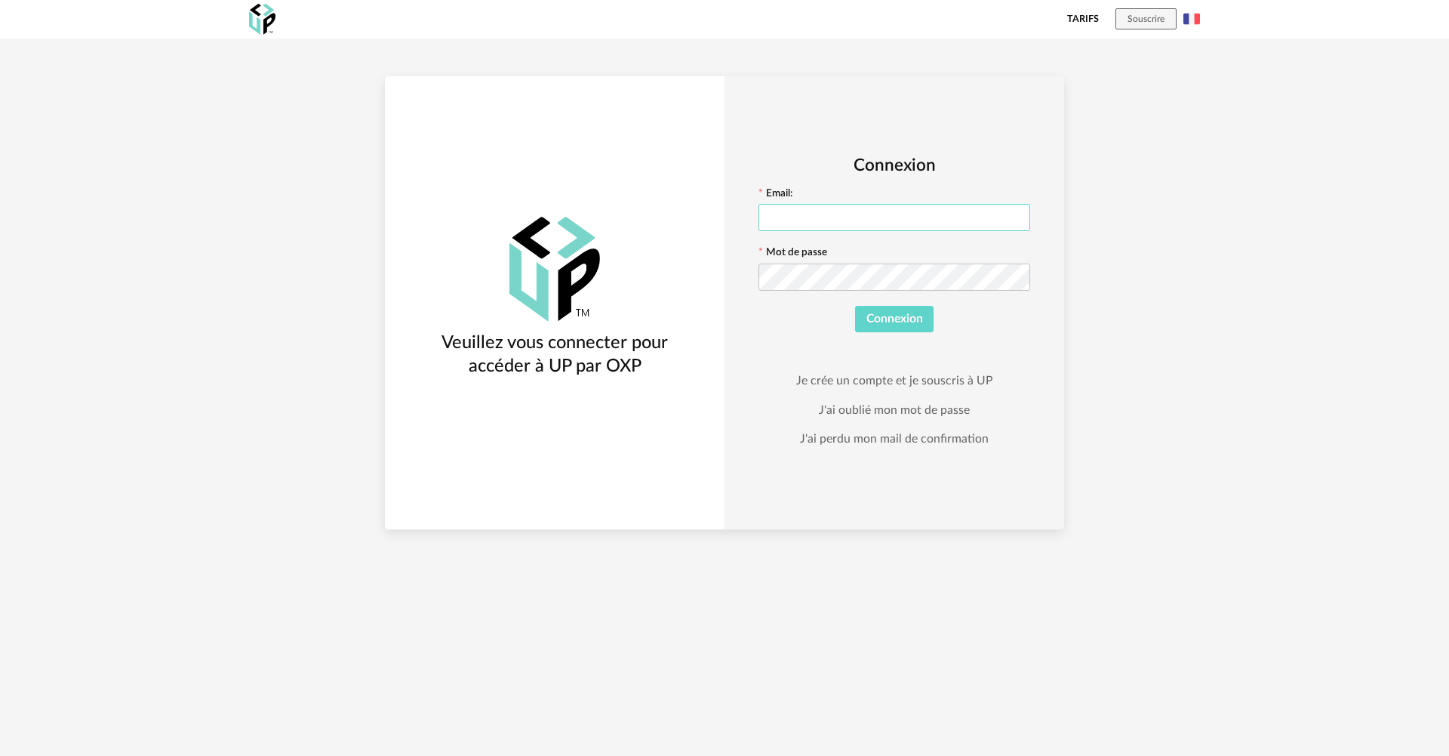
click at [836, 211] on input "text" at bounding box center [895, 217] width 272 height 27
click at [836, 210] on input "text" at bounding box center [895, 217] width 272 height 27
type input "**********"
click at [855, 306] on button "Connexion" at bounding box center [894, 319] width 79 height 27
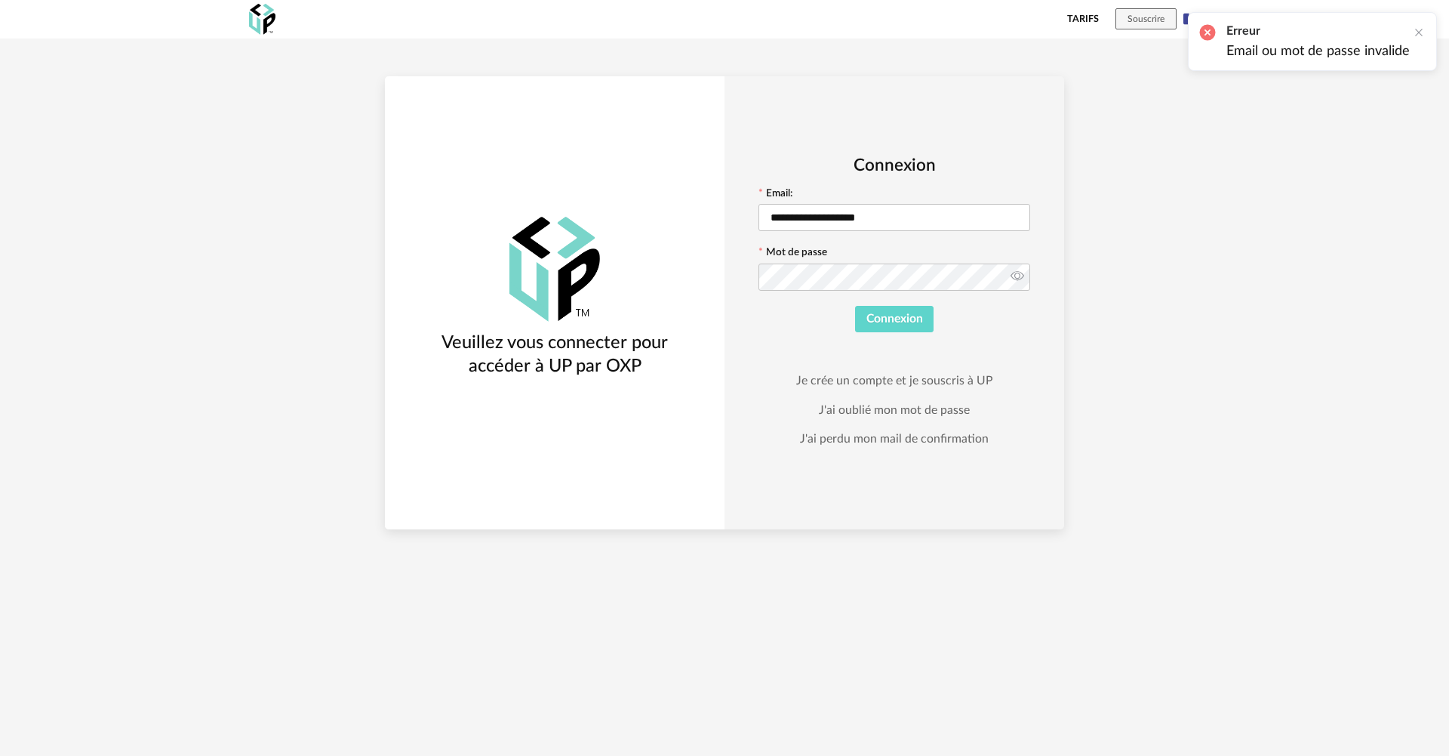
click at [1022, 277] on icon at bounding box center [1017, 277] width 19 height 30
click at [855, 306] on button "Connexion" at bounding box center [894, 319] width 79 height 27
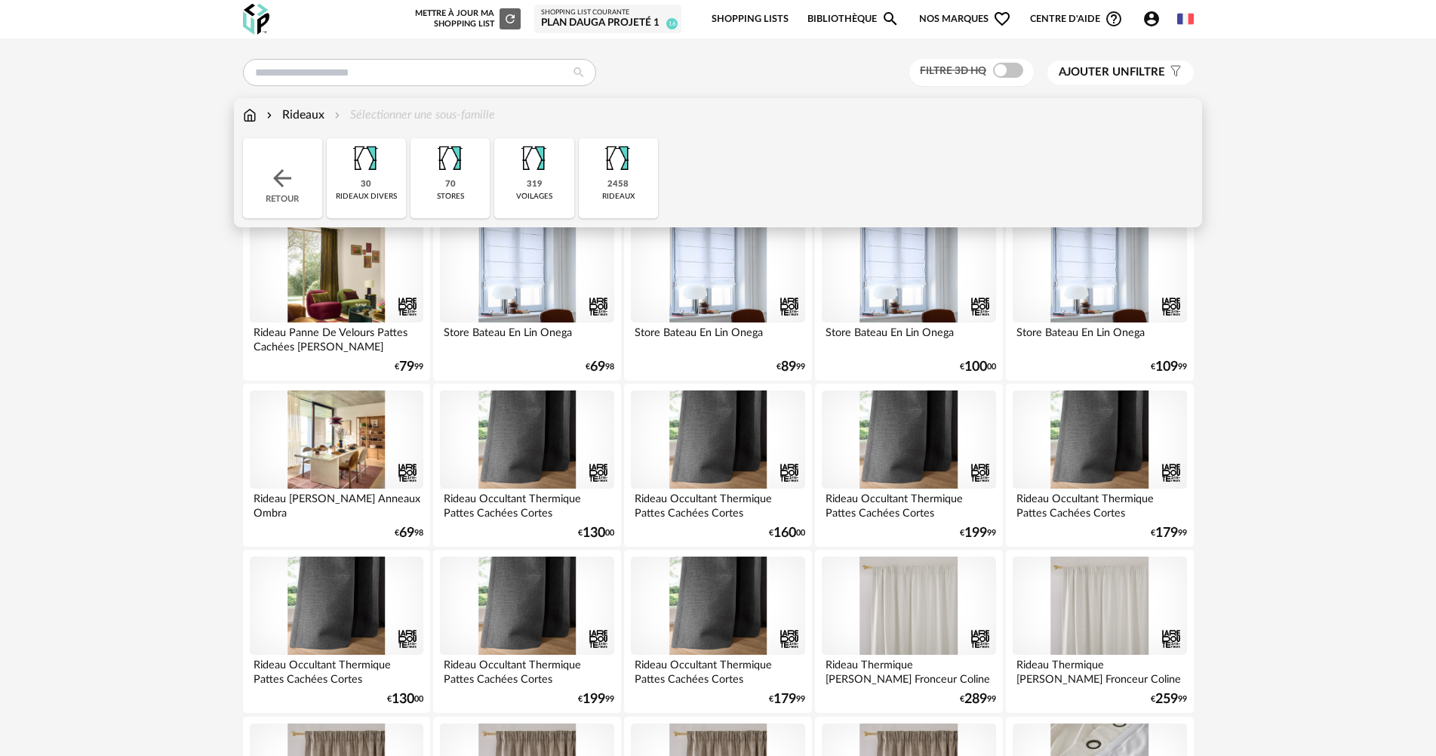
click at [251, 113] on img at bounding box center [250, 114] width 14 height 17
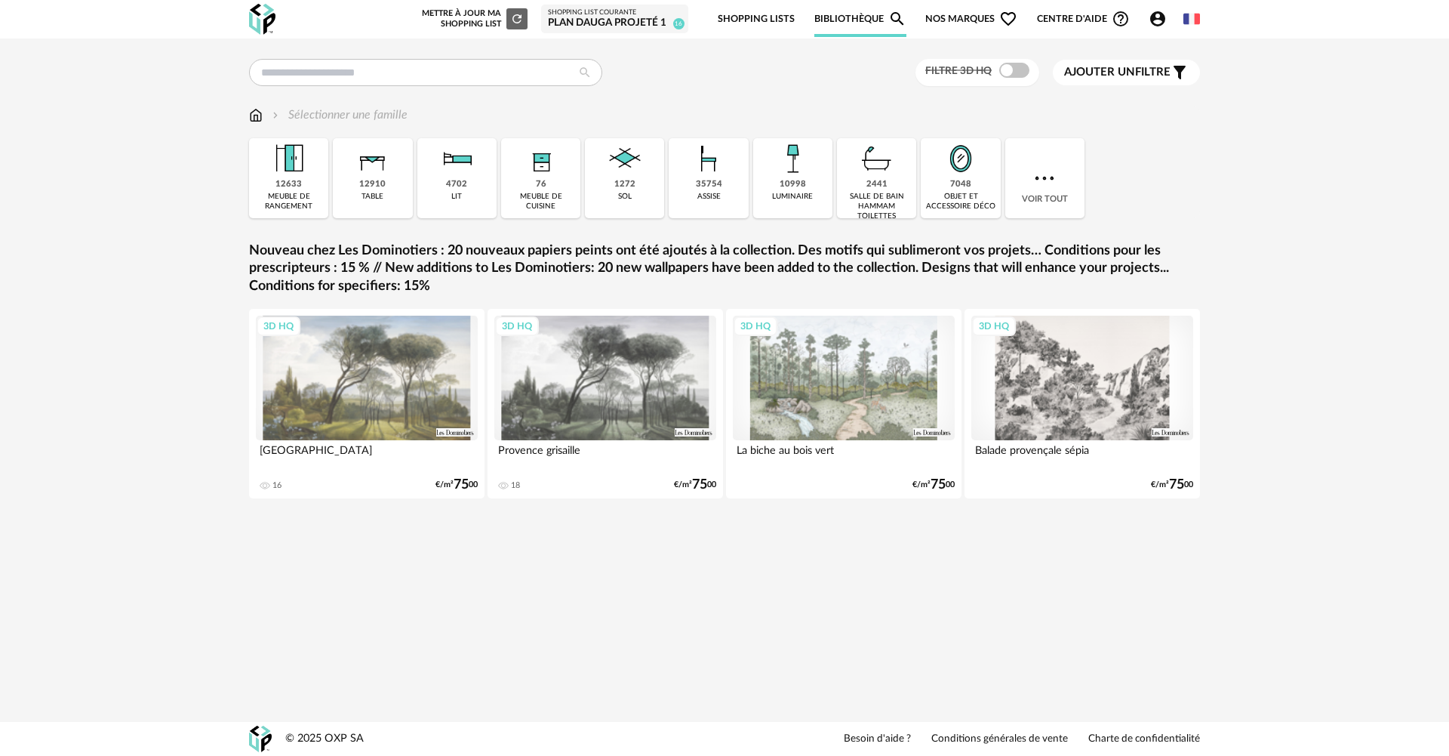
click at [1056, 178] on img at bounding box center [1044, 178] width 27 height 27
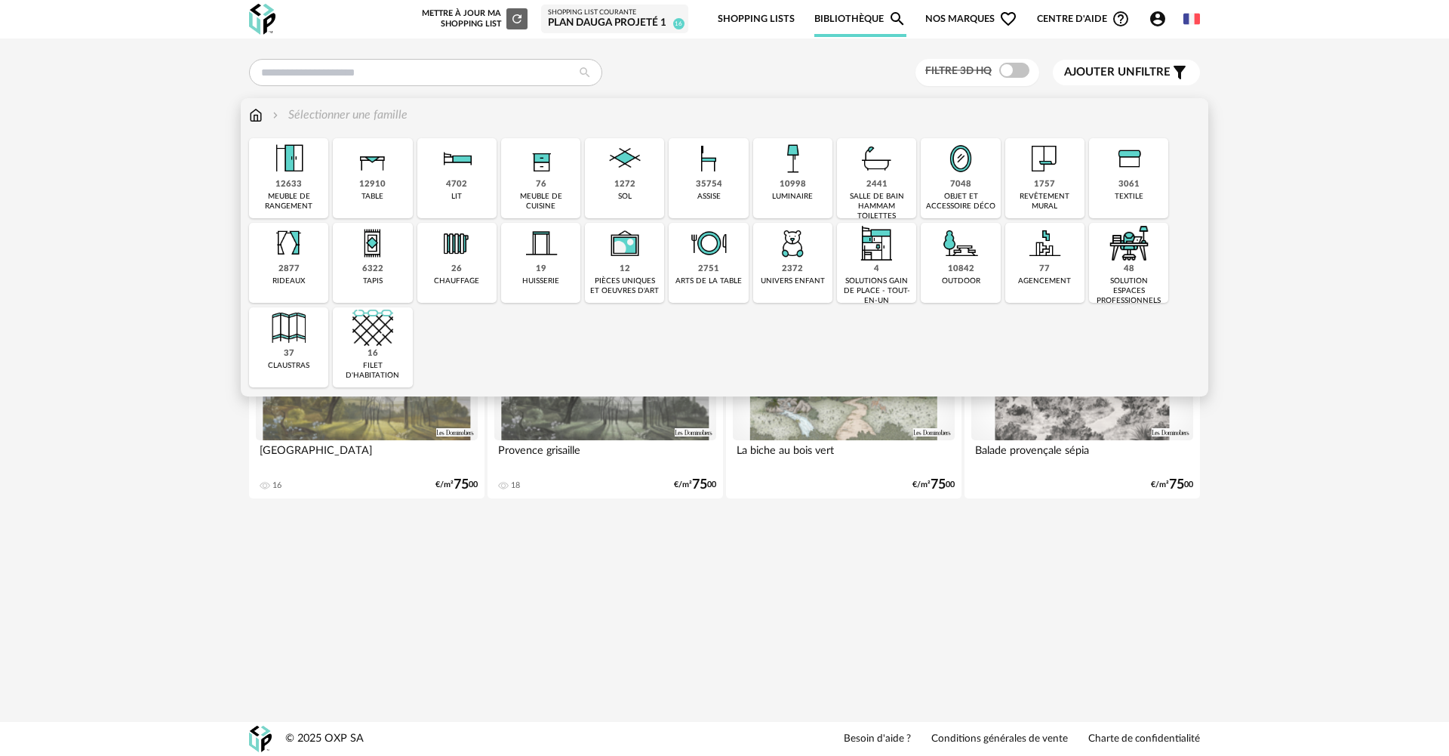
click at [1056, 178] on img at bounding box center [1044, 158] width 41 height 41
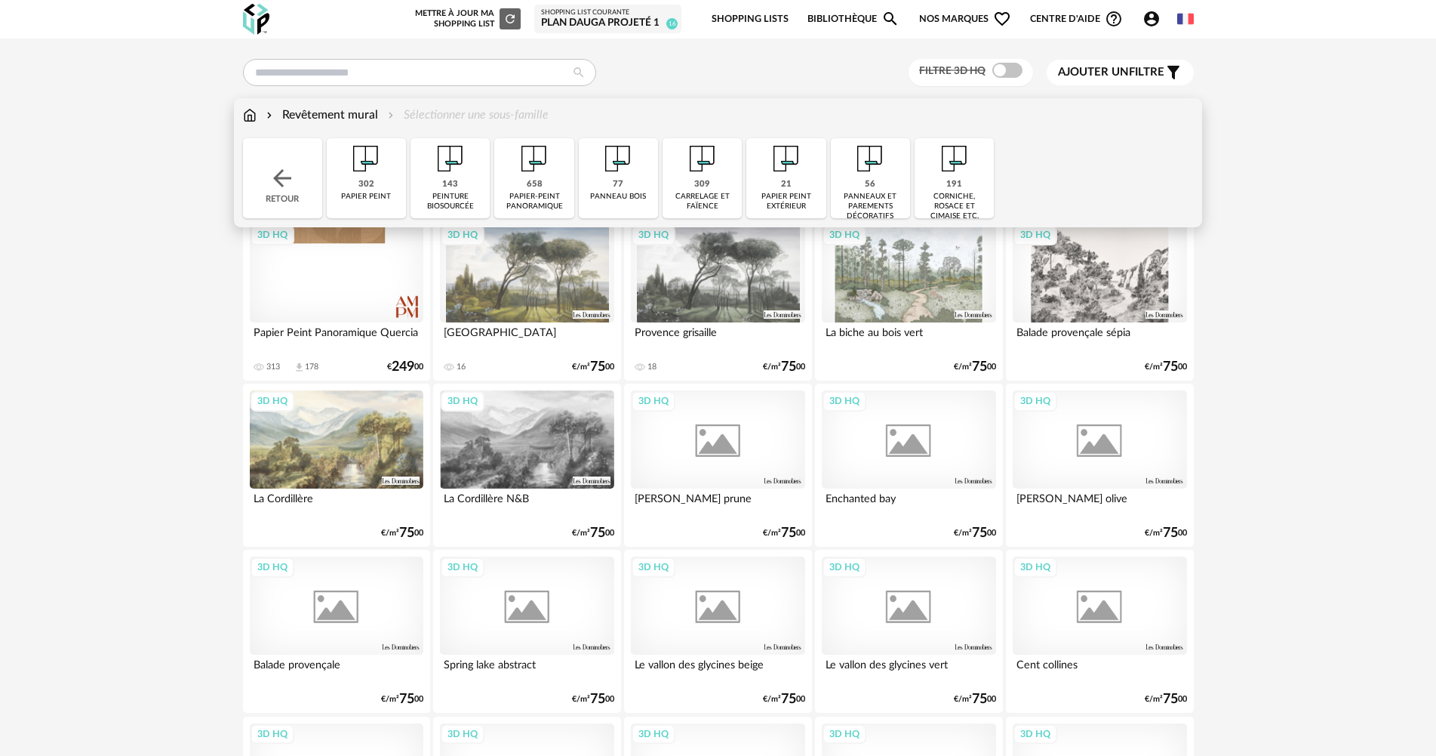
click at [704, 192] on div "carrelage et faïence" at bounding box center [702, 202] width 70 height 20
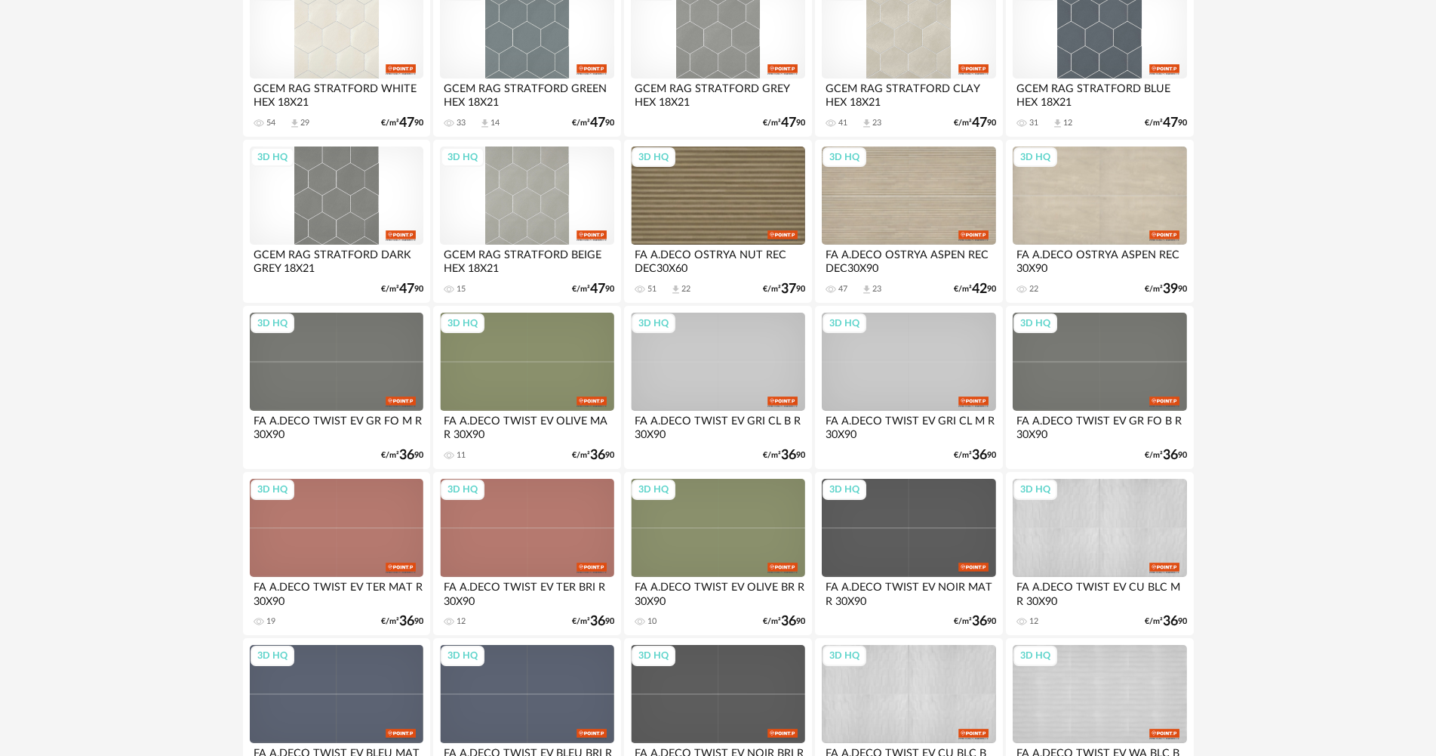
scroll to position [1434, 0]
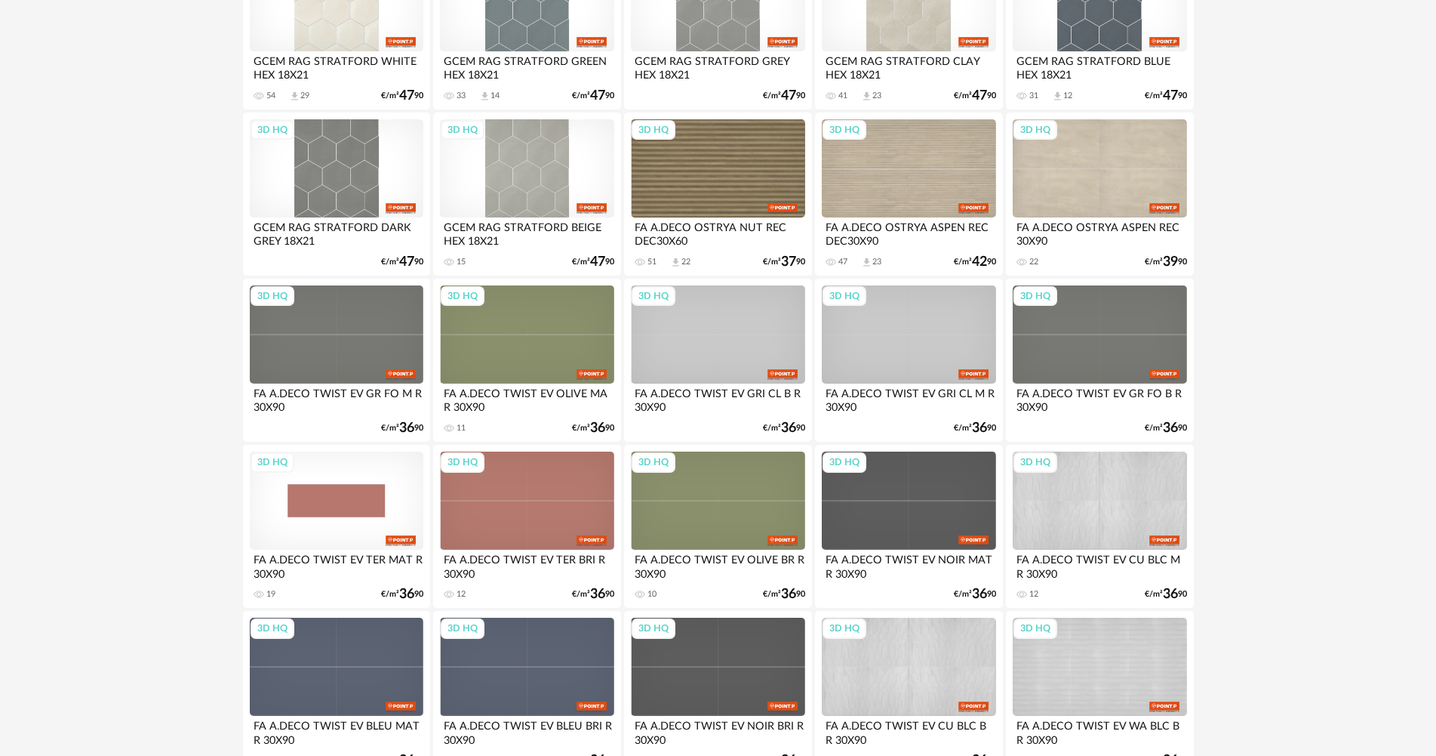
click at [365, 503] on div "3D HQ" at bounding box center [337, 500] width 174 height 98
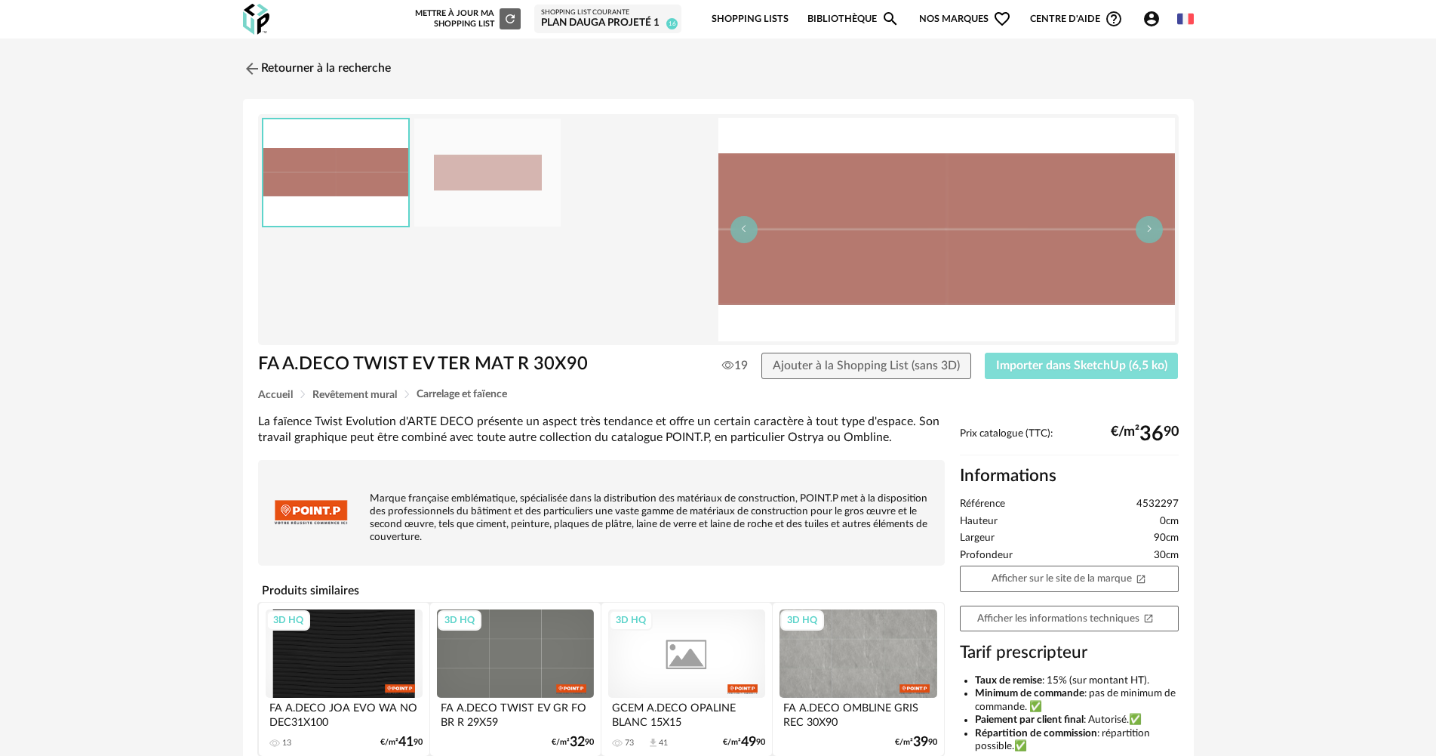
click at [1107, 367] on span "Importer dans SketchUp (6,5 ko)" at bounding box center [1081, 365] width 171 height 12
